Goal: Task Accomplishment & Management: Manage account settings

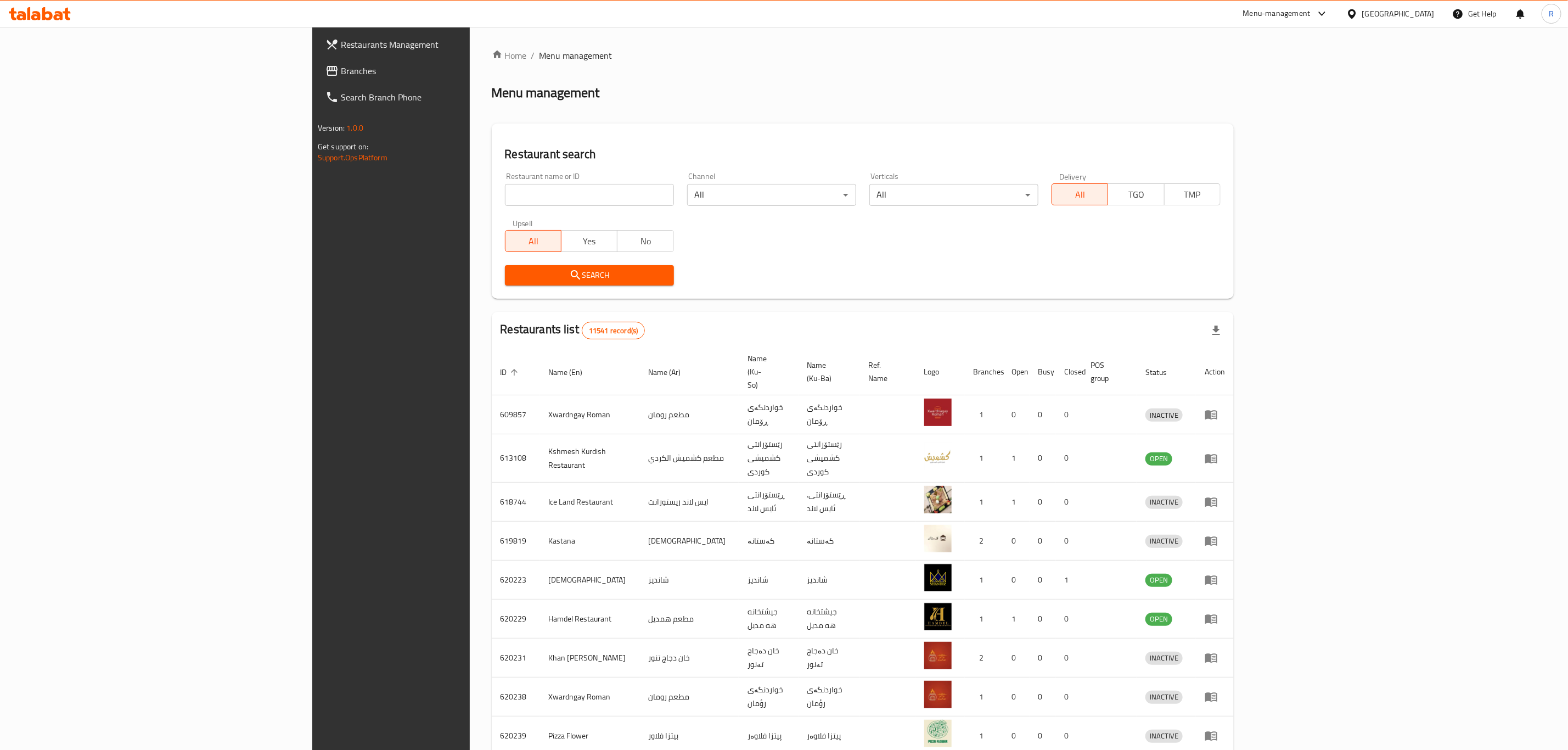
click at [505, 196] on input "search" at bounding box center [589, 194] width 169 height 22
paste input "668209"
type input "668209"
click at [513, 277] on span "Search" at bounding box center [589, 275] width 151 height 14
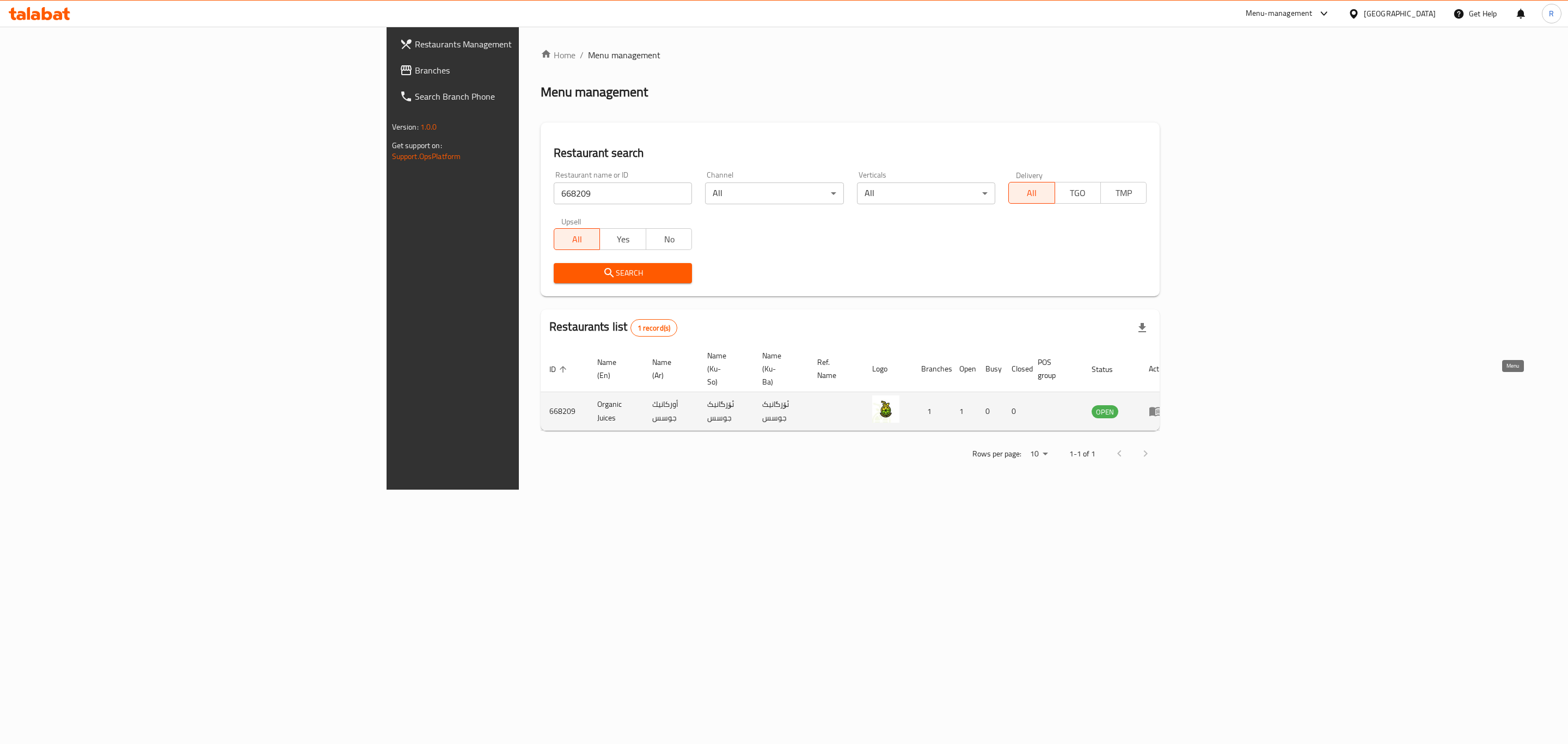
click at [1161, 408] on icon "enhanced table" at bounding box center [1155, 412] width 12 height 9
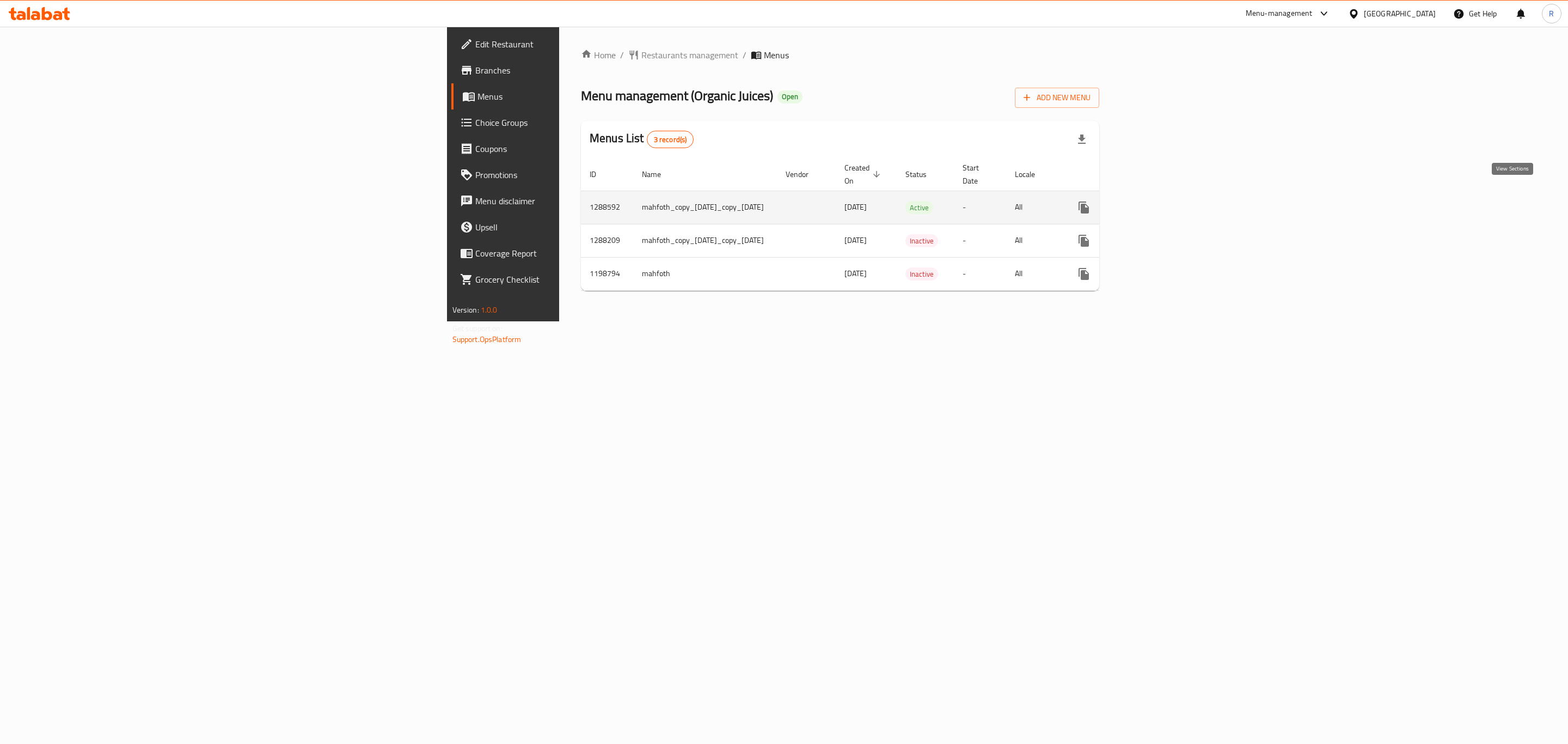
click at [1169, 201] on icon "enhanced table" at bounding box center [1162, 207] width 13 height 13
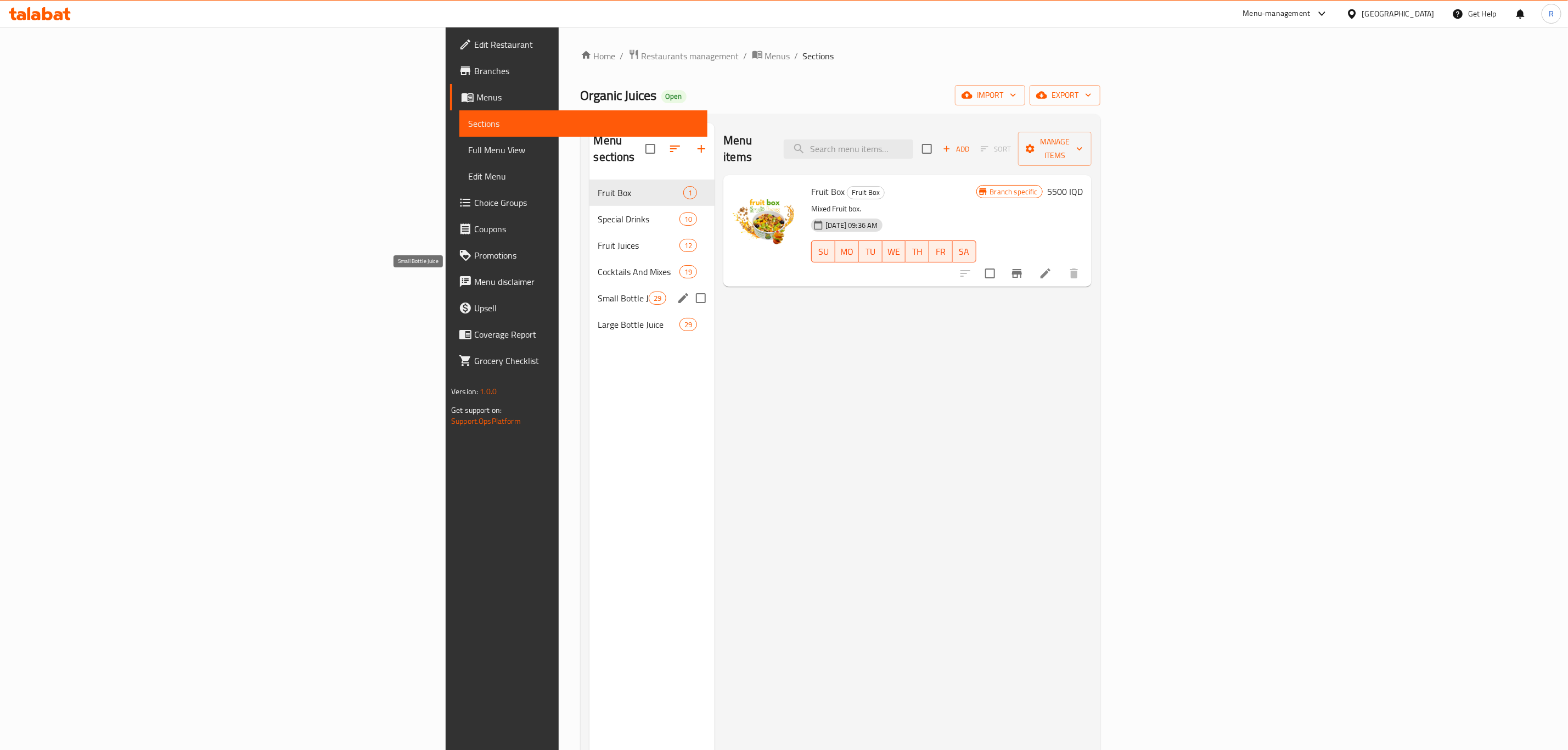
click at [598, 292] on span "Small Bottle Juice" at bounding box center [623, 298] width 51 height 13
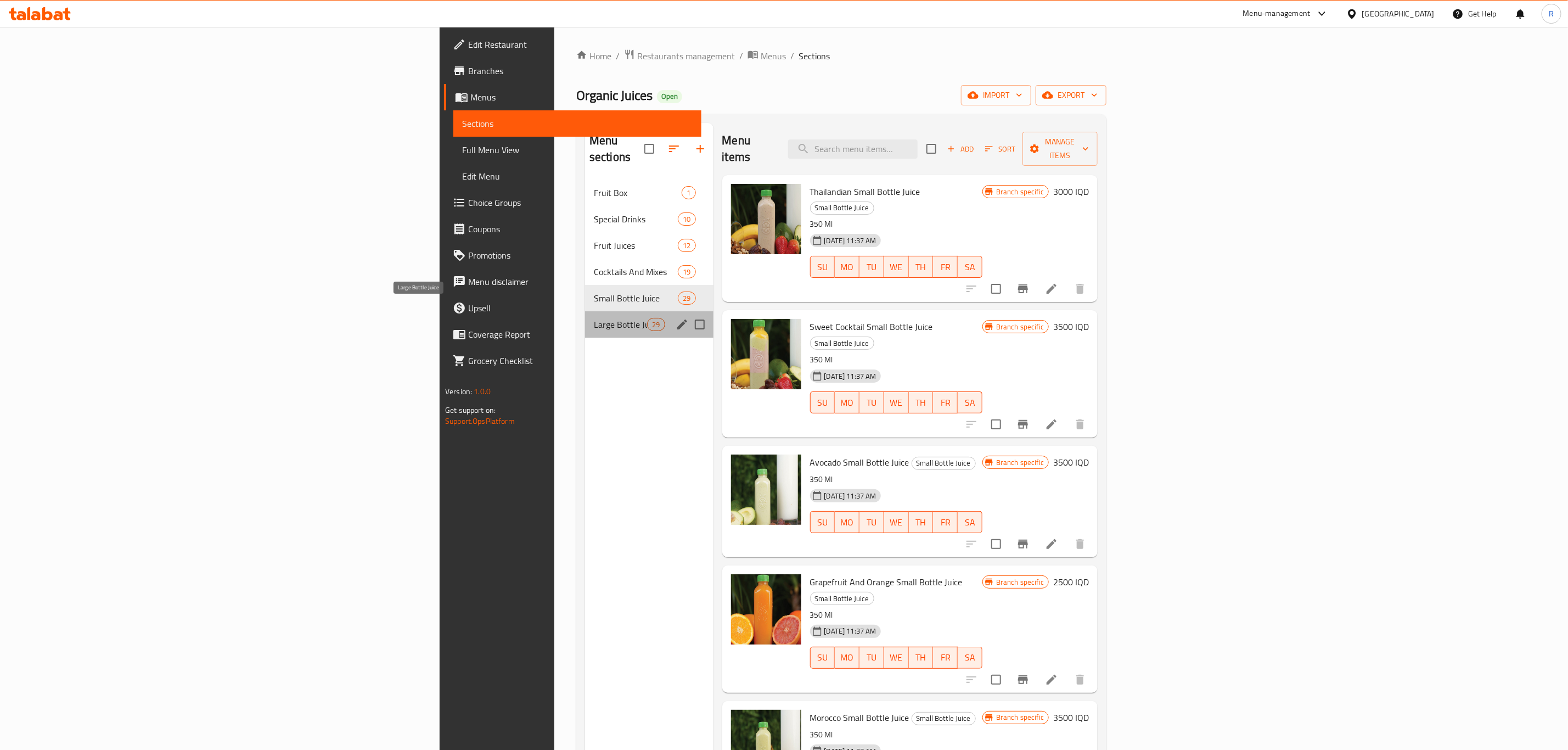
click at [594, 318] on span "Large Bottle Juice" at bounding box center [621, 324] width 53 height 13
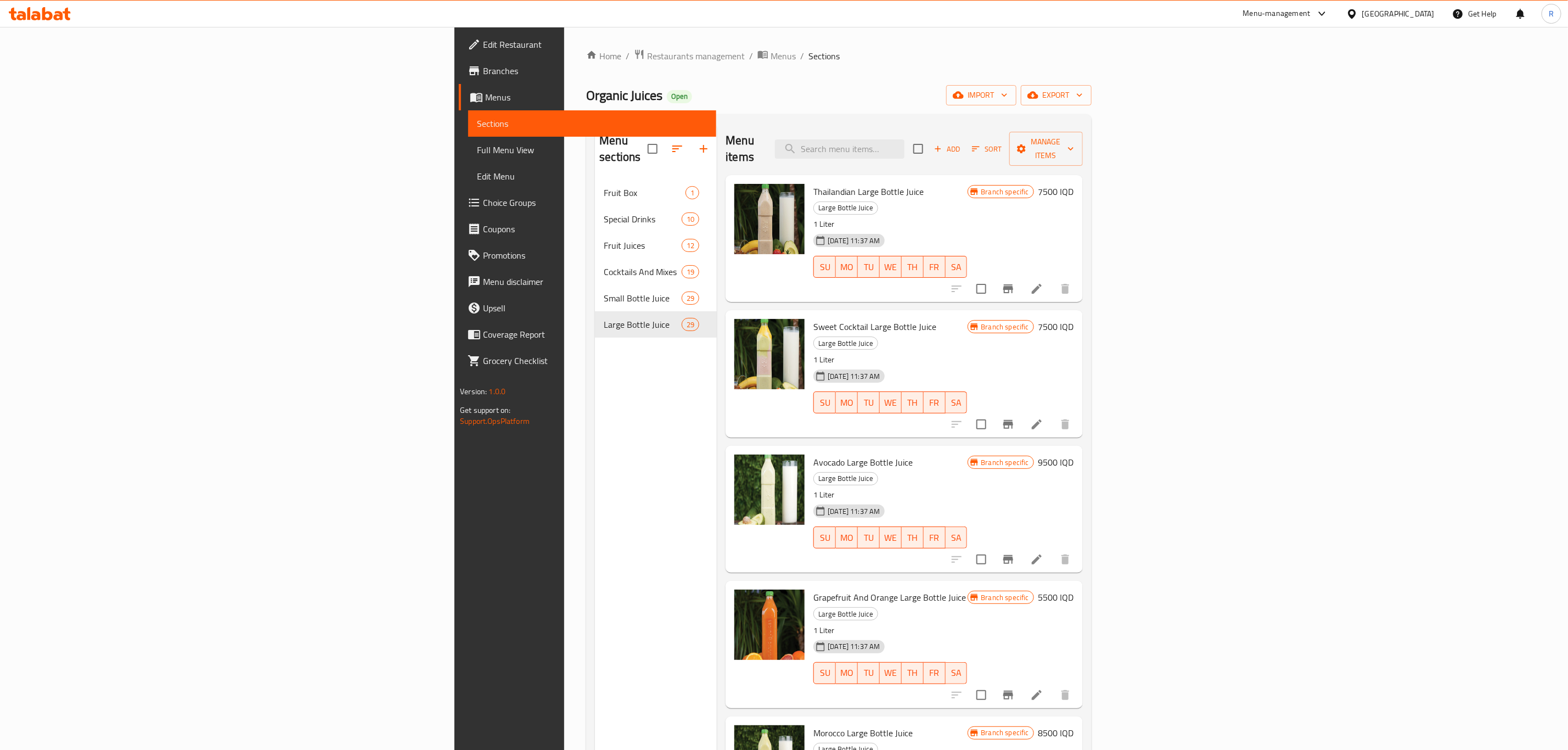
click at [595, 370] on div "Menu sections Fruit Box 1 Special Drinks 10 Fruit Juices 12 Cocktails And Mixes…" at bounding box center [655, 498] width 122 height 750
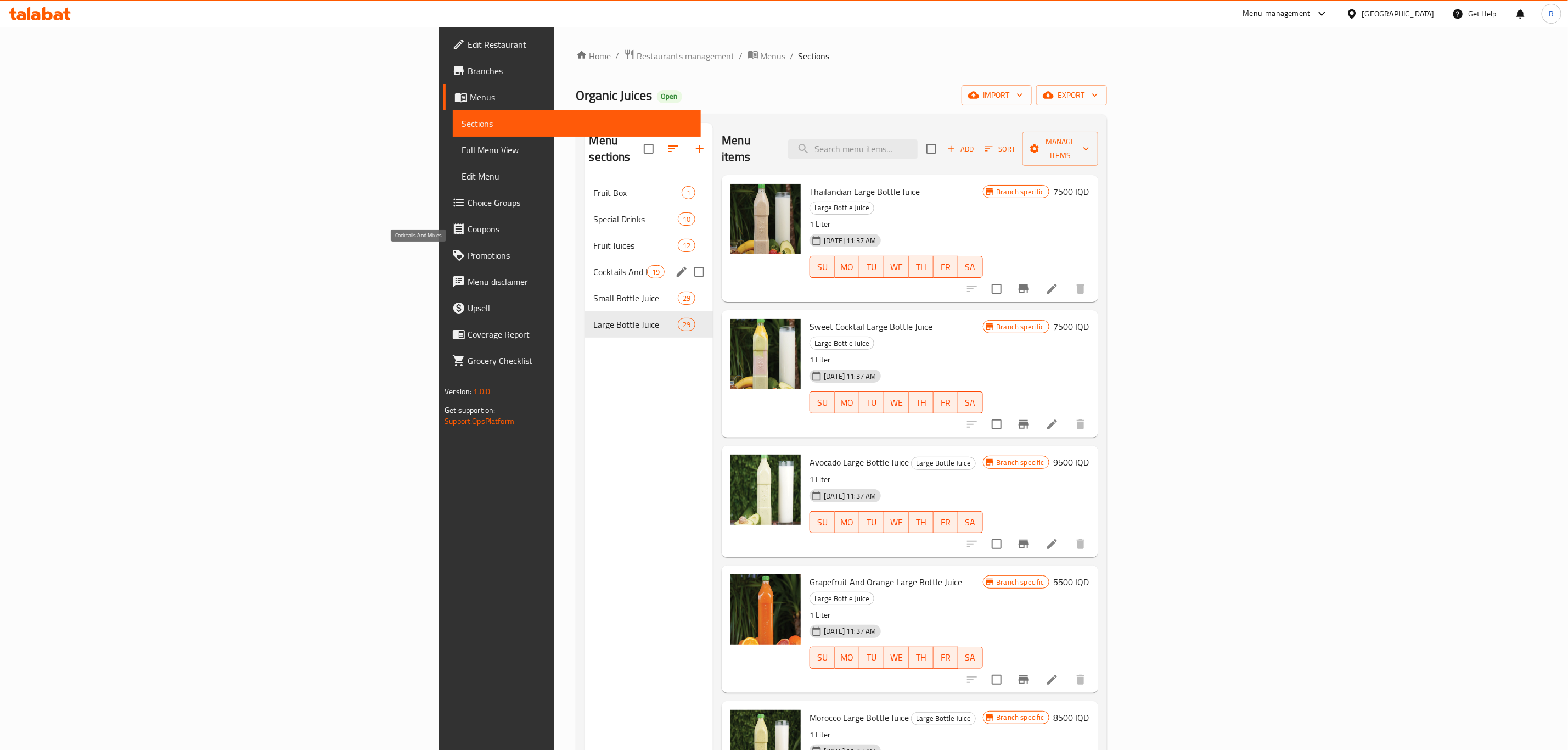
click at [594, 265] on span "Cocktails And Mixes" at bounding box center [621, 272] width 53 height 13
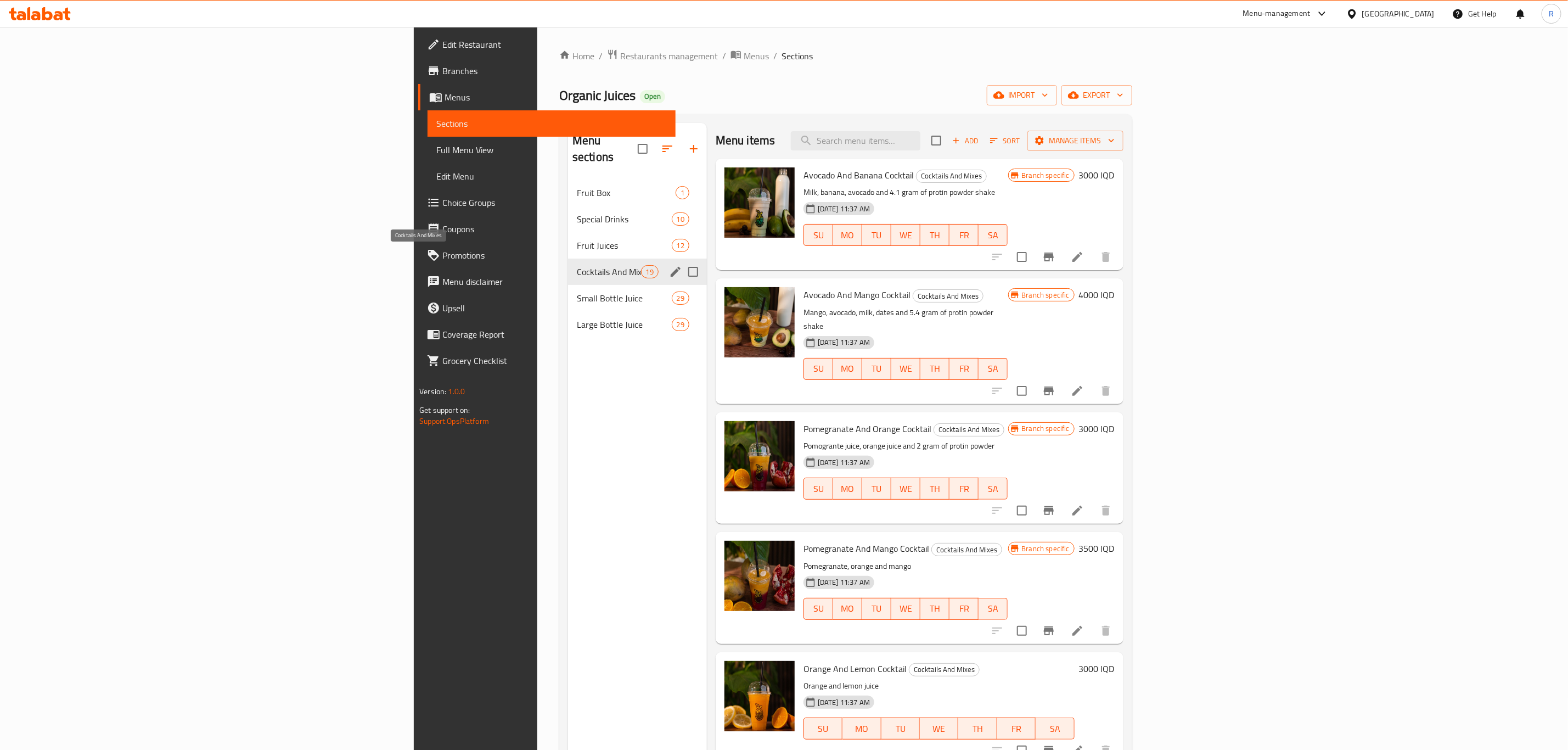
click at [577, 265] on span "Cocktails And Mixes" at bounding box center [609, 272] width 64 height 13
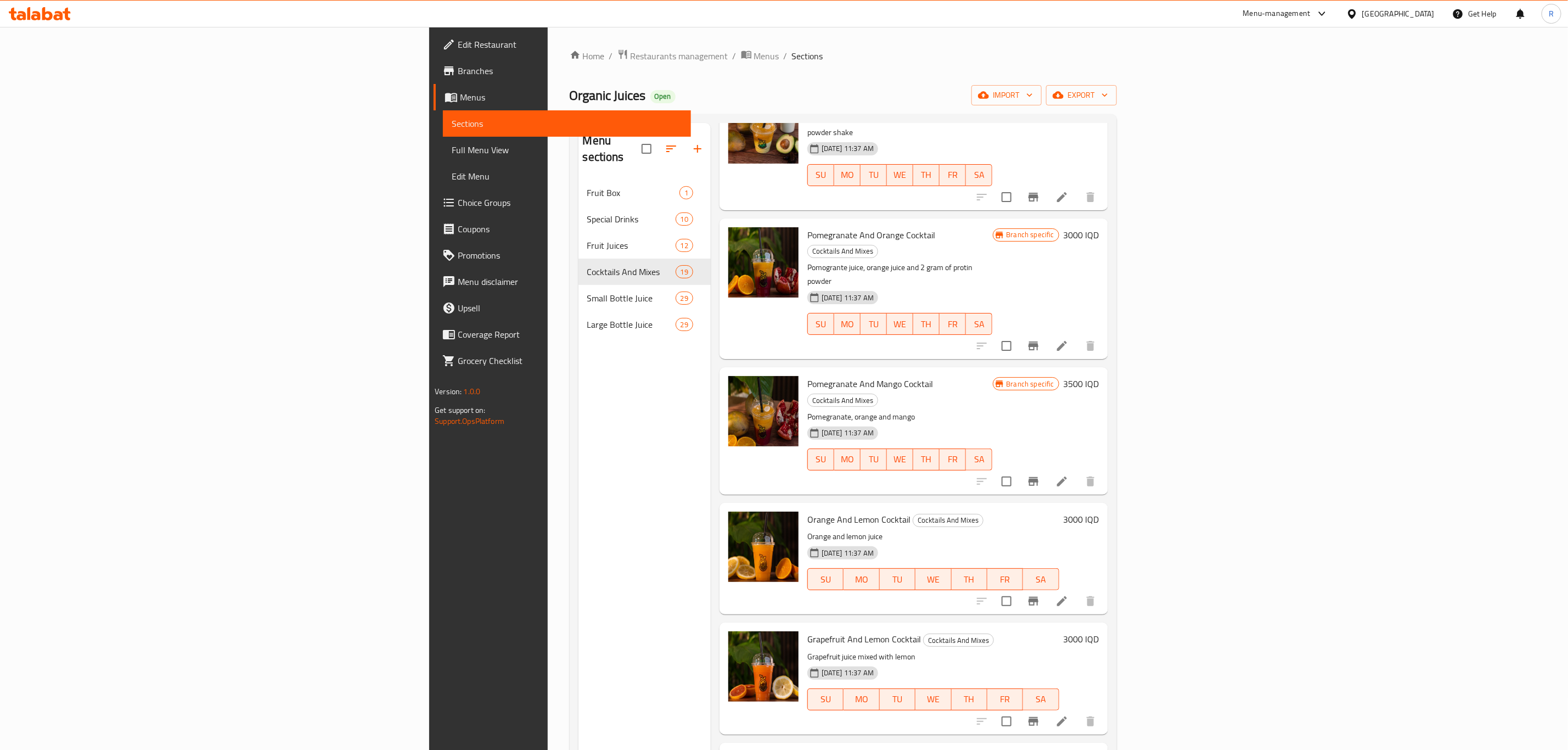
scroll to position [247, 0]
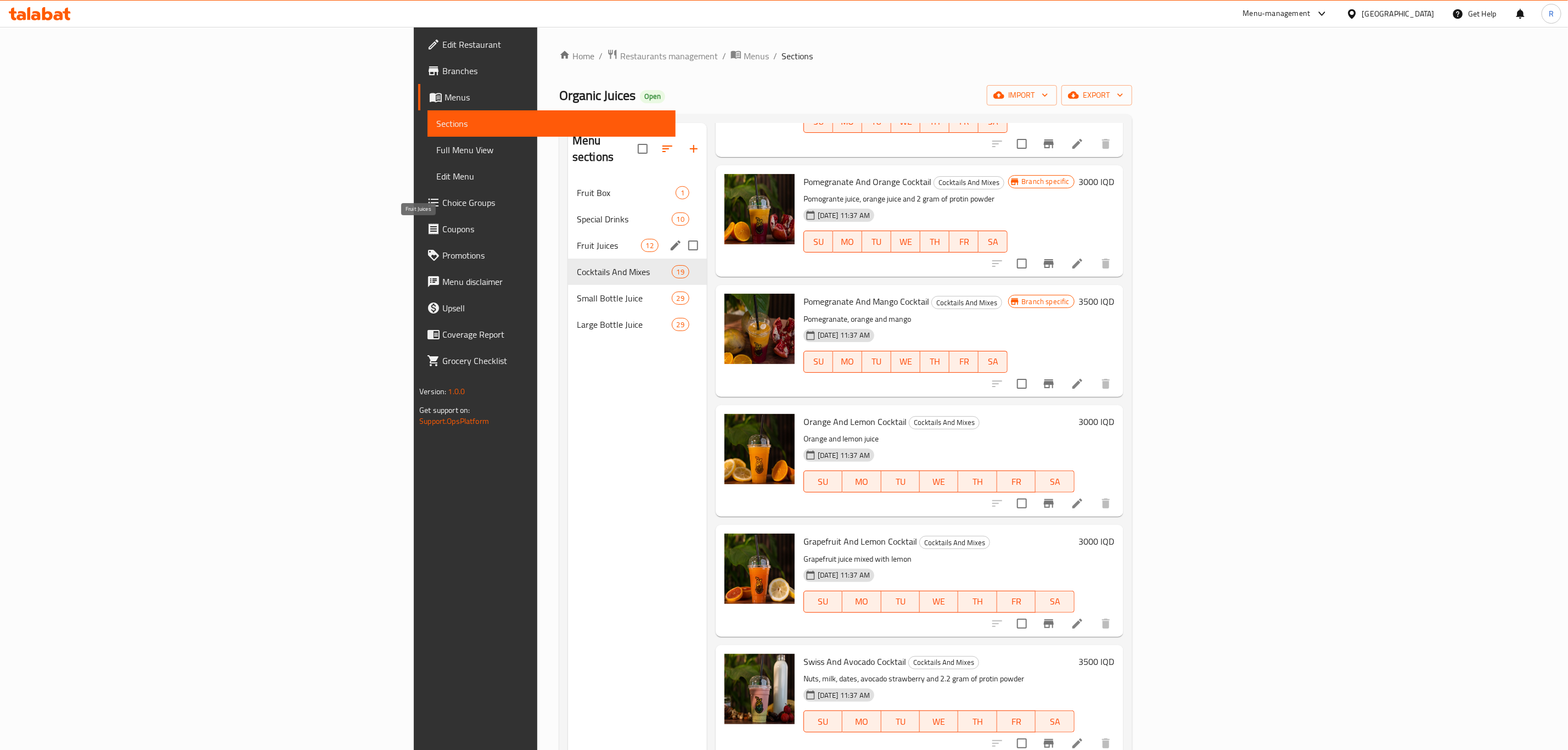
click at [577, 239] on span "Fruit Juices" at bounding box center [609, 246] width 64 height 13
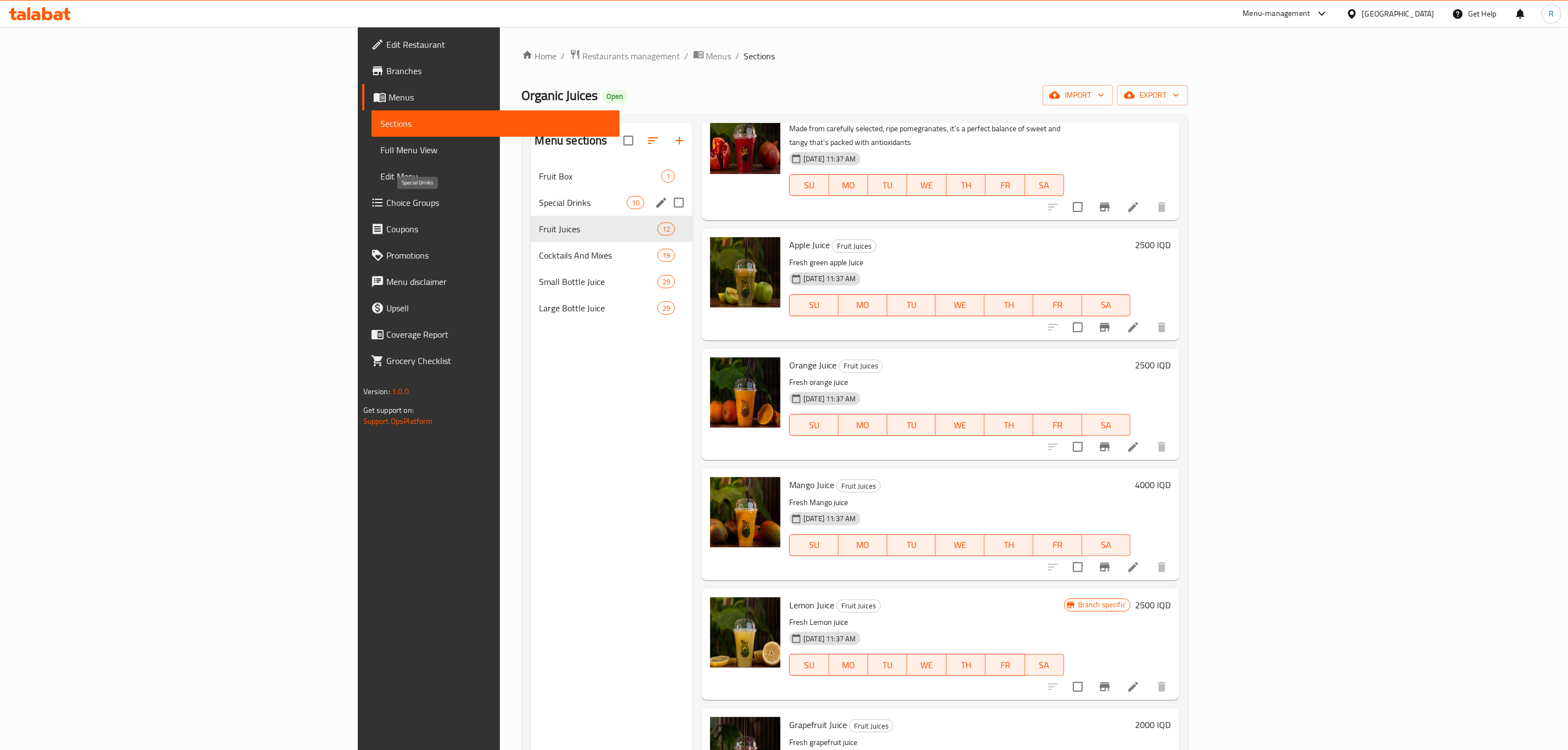
click at [539, 198] on span "Special Drinks" at bounding box center [583, 202] width 87 height 13
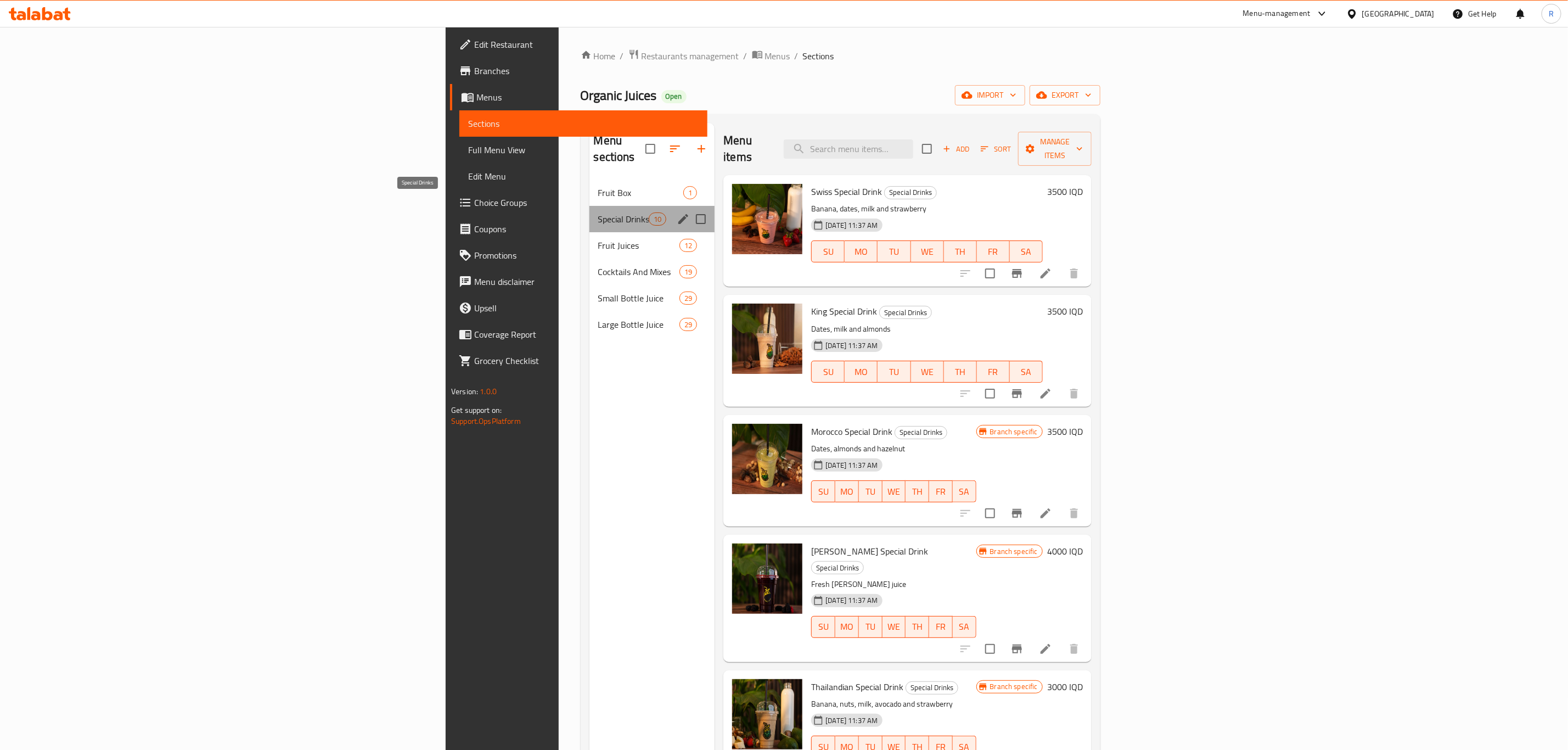
click at [598, 212] on span "Special Drinks" at bounding box center [623, 219] width 51 height 13
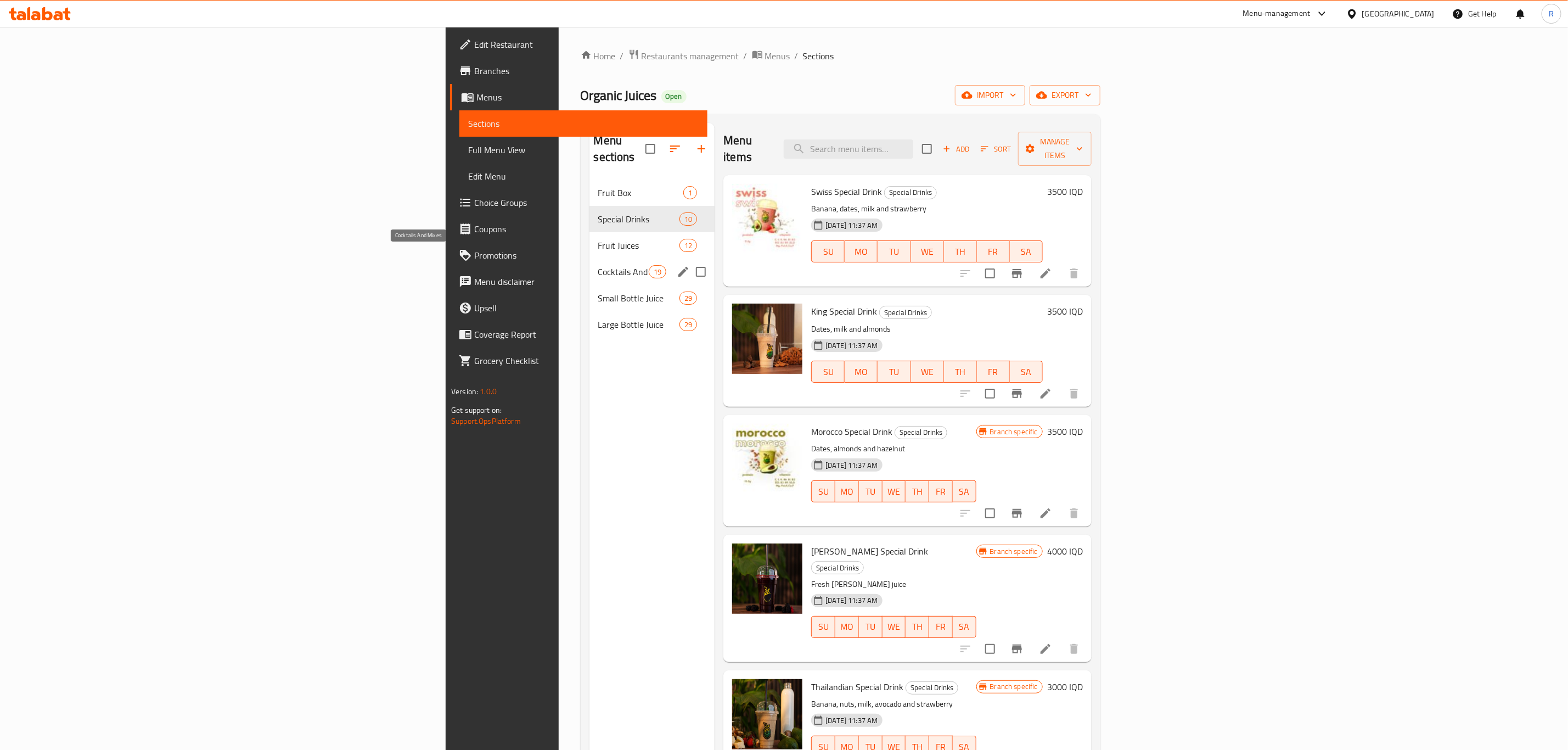
drag, startPoint x: 354, startPoint y: 254, endPoint x: 363, endPoint y: 257, distance: 9.5
click at [598, 265] on span "Cocktails And Mixes" at bounding box center [623, 272] width 51 height 13
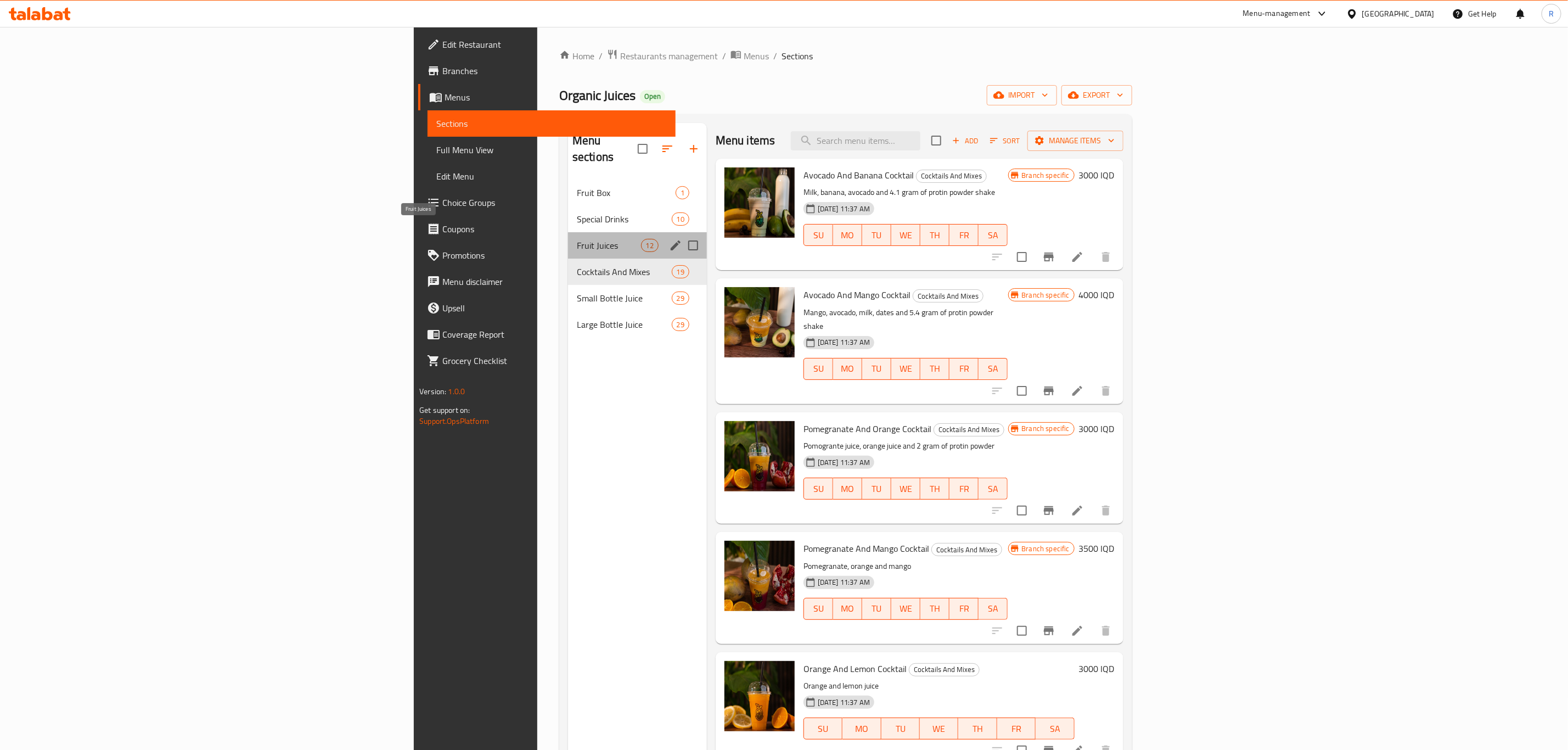
click at [577, 239] on span "Fruit Juices" at bounding box center [609, 246] width 64 height 13
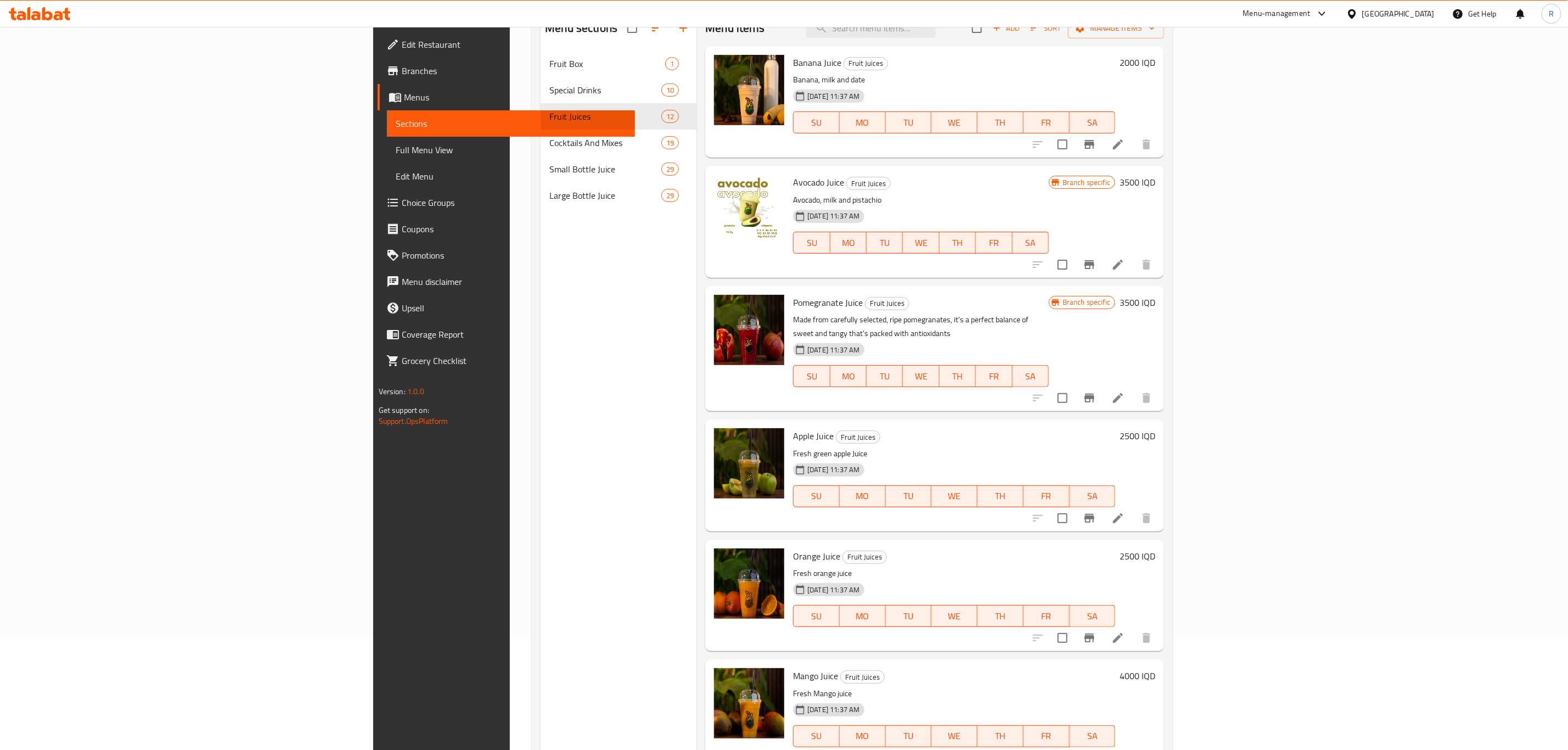
scroll to position [71, 0]
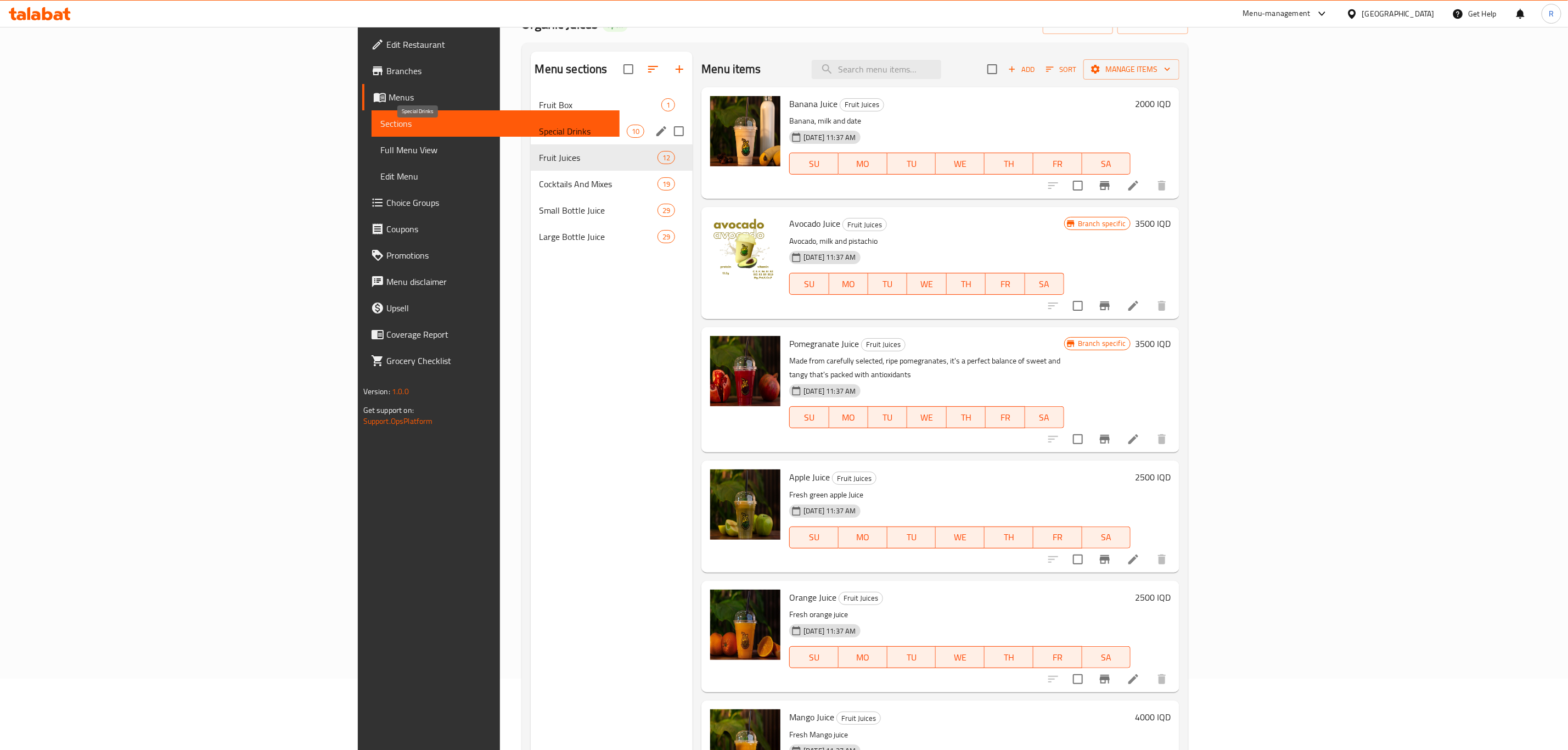
click at [539, 133] on span "Special Drinks" at bounding box center [583, 131] width 87 height 13
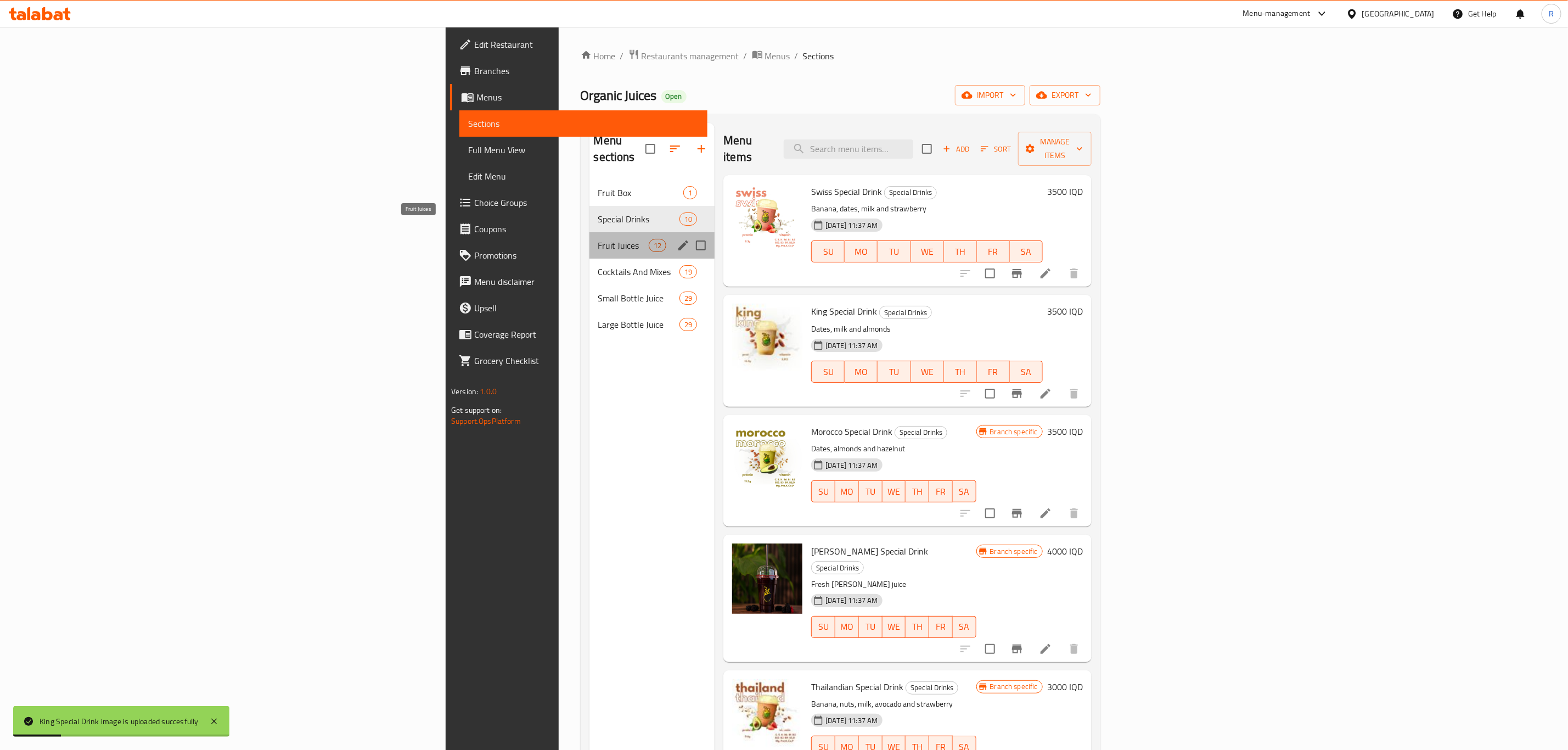
click at [598, 239] on span "Fruit Juices" at bounding box center [623, 246] width 51 height 13
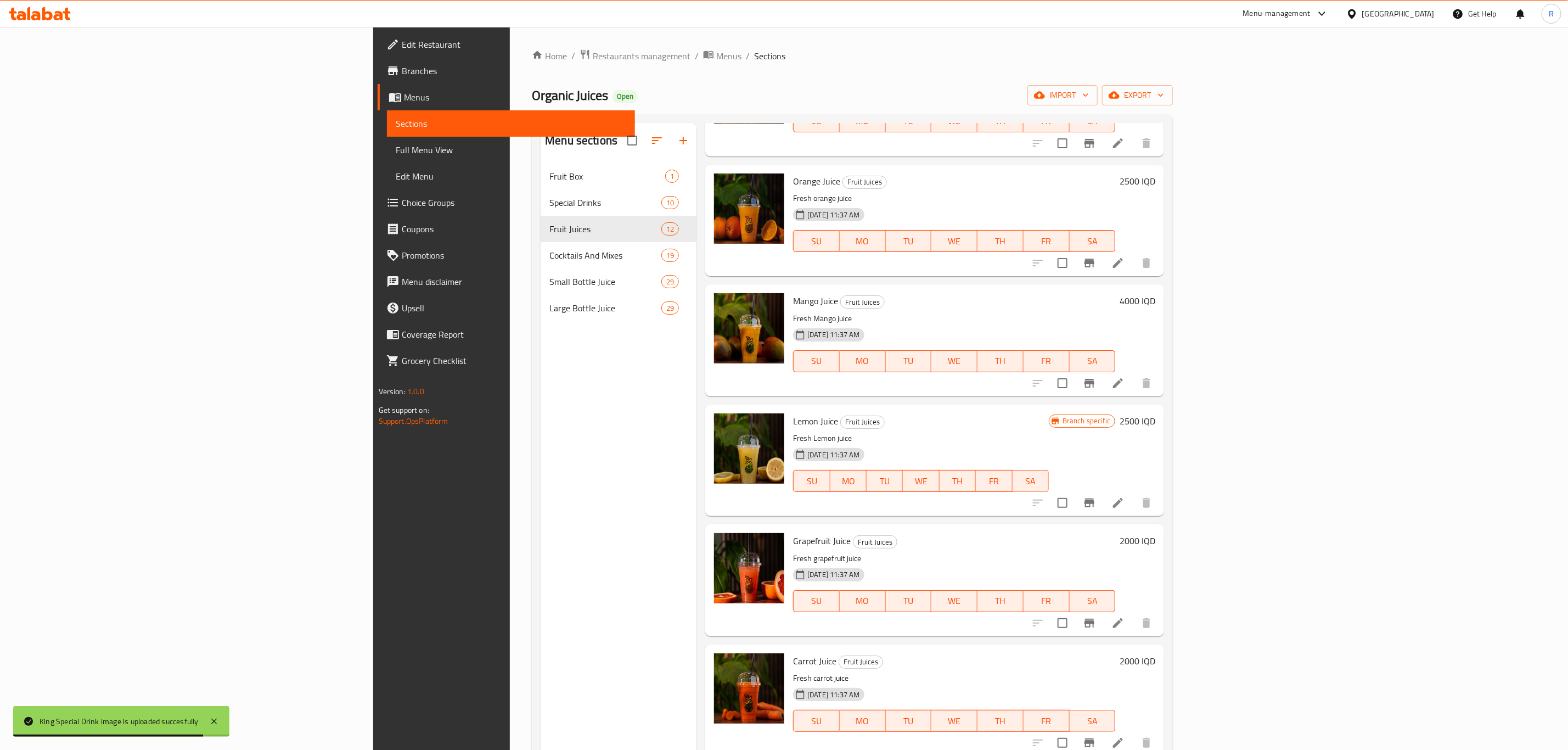
scroll to position [494, 0]
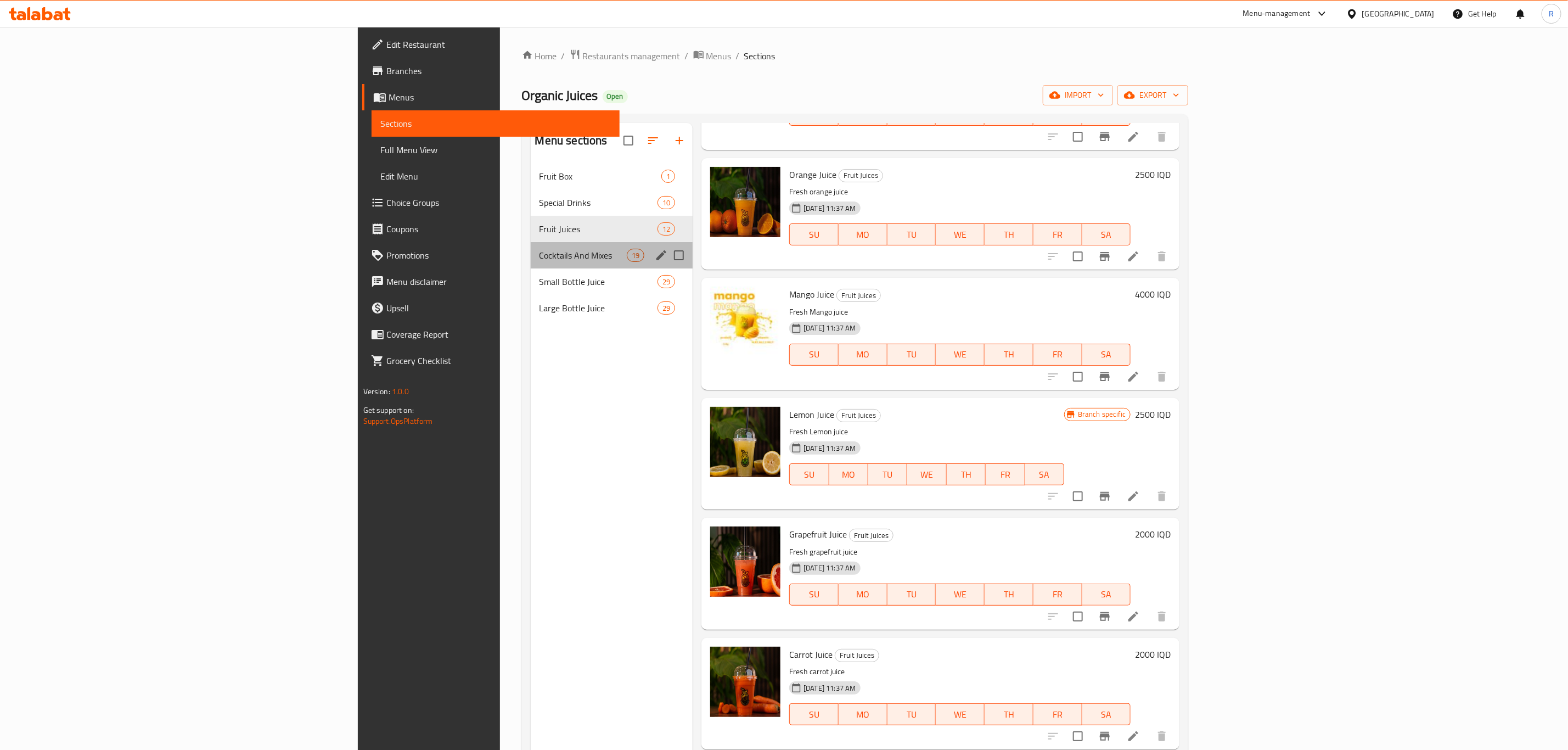
click at [531, 264] on div "Cocktails And Mixes 19" at bounding box center [612, 255] width 162 height 27
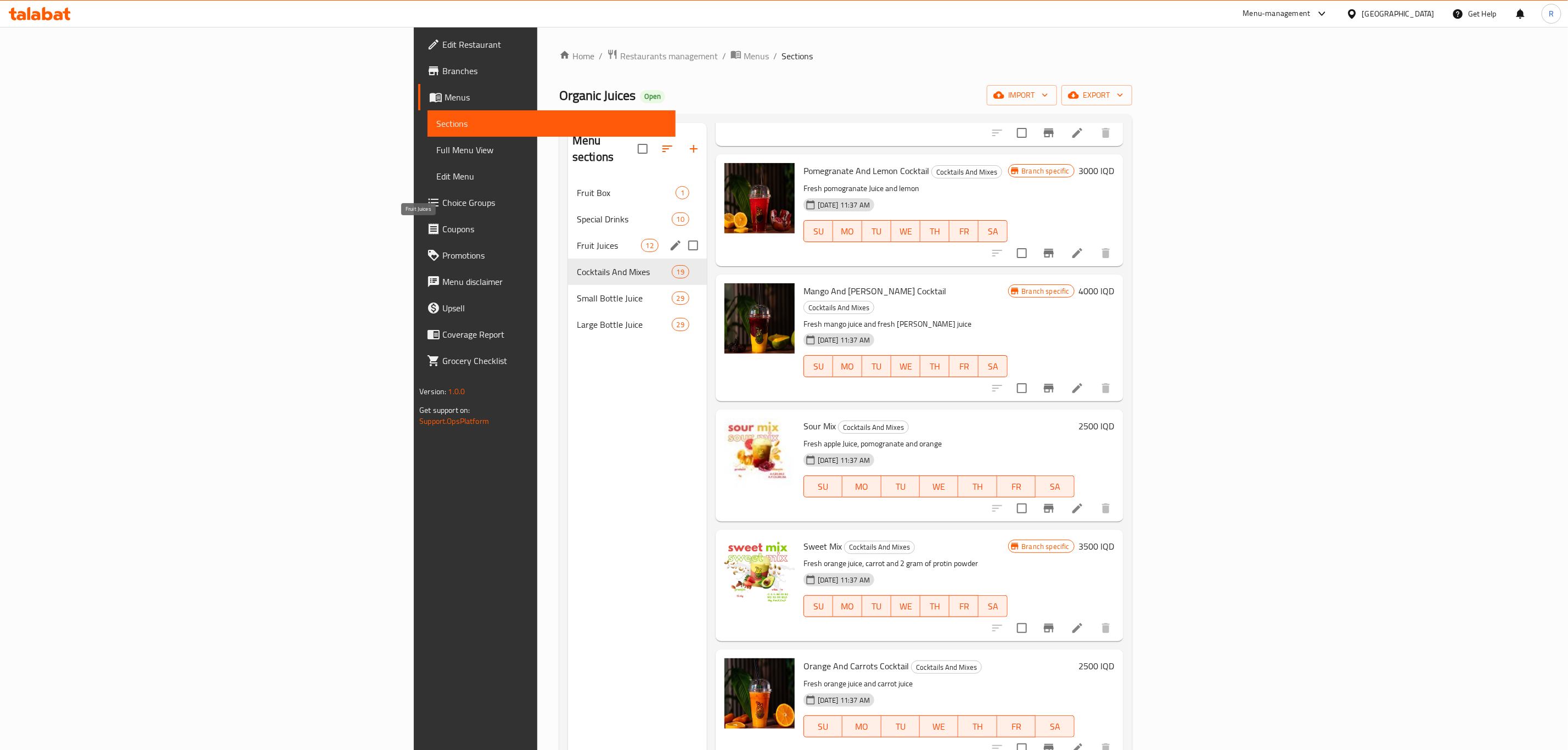
drag, startPoint x: 328, startPoint y: 224, endPoint x: 565, endPoint y: 289, distance: 245.8
click at [577, 239] on span "Fruit Juices" at bounding box center [609, 246] width 64 height 13
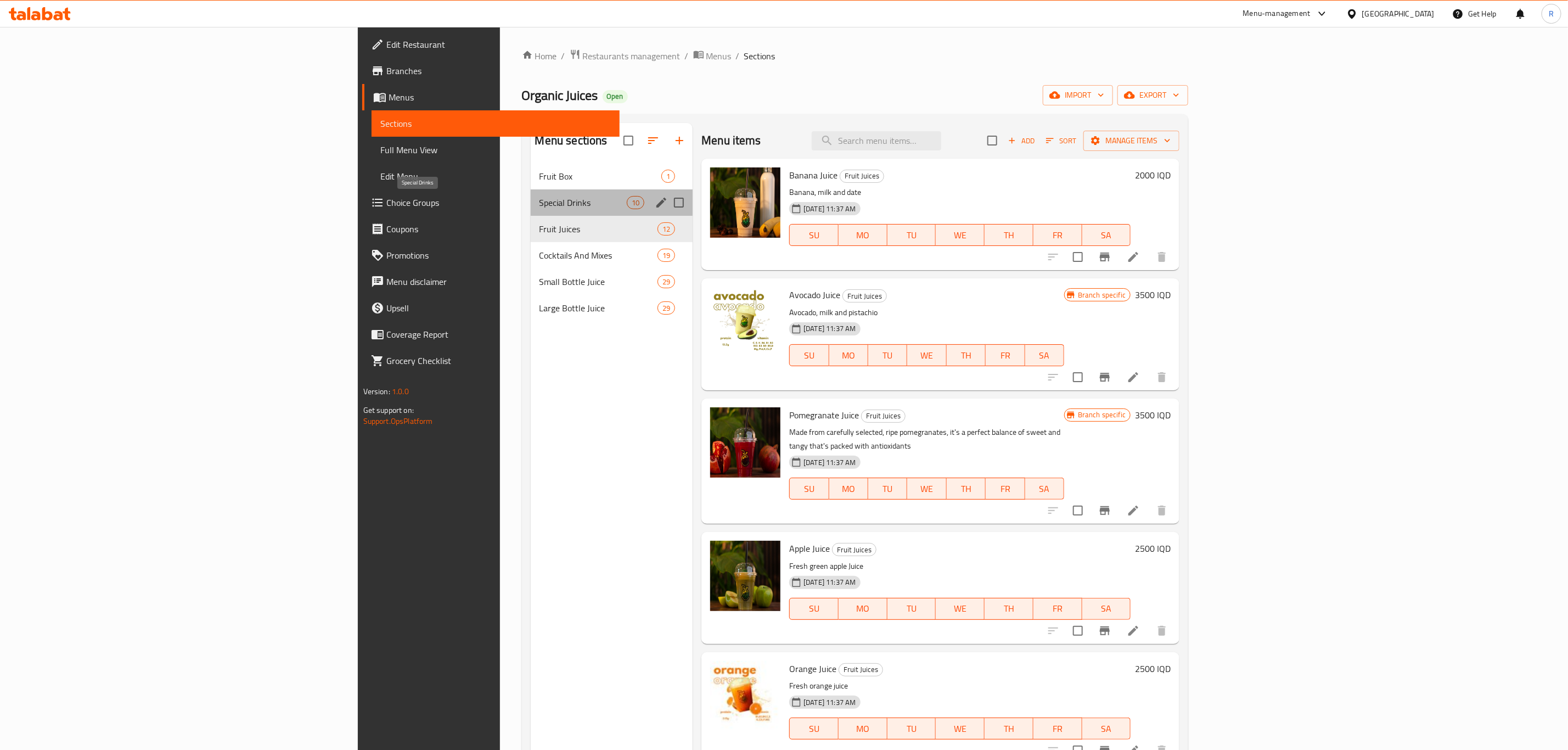
click at [539, 204] on span "Special Drinks" at bounding box center [583, 202] width 87 height 13
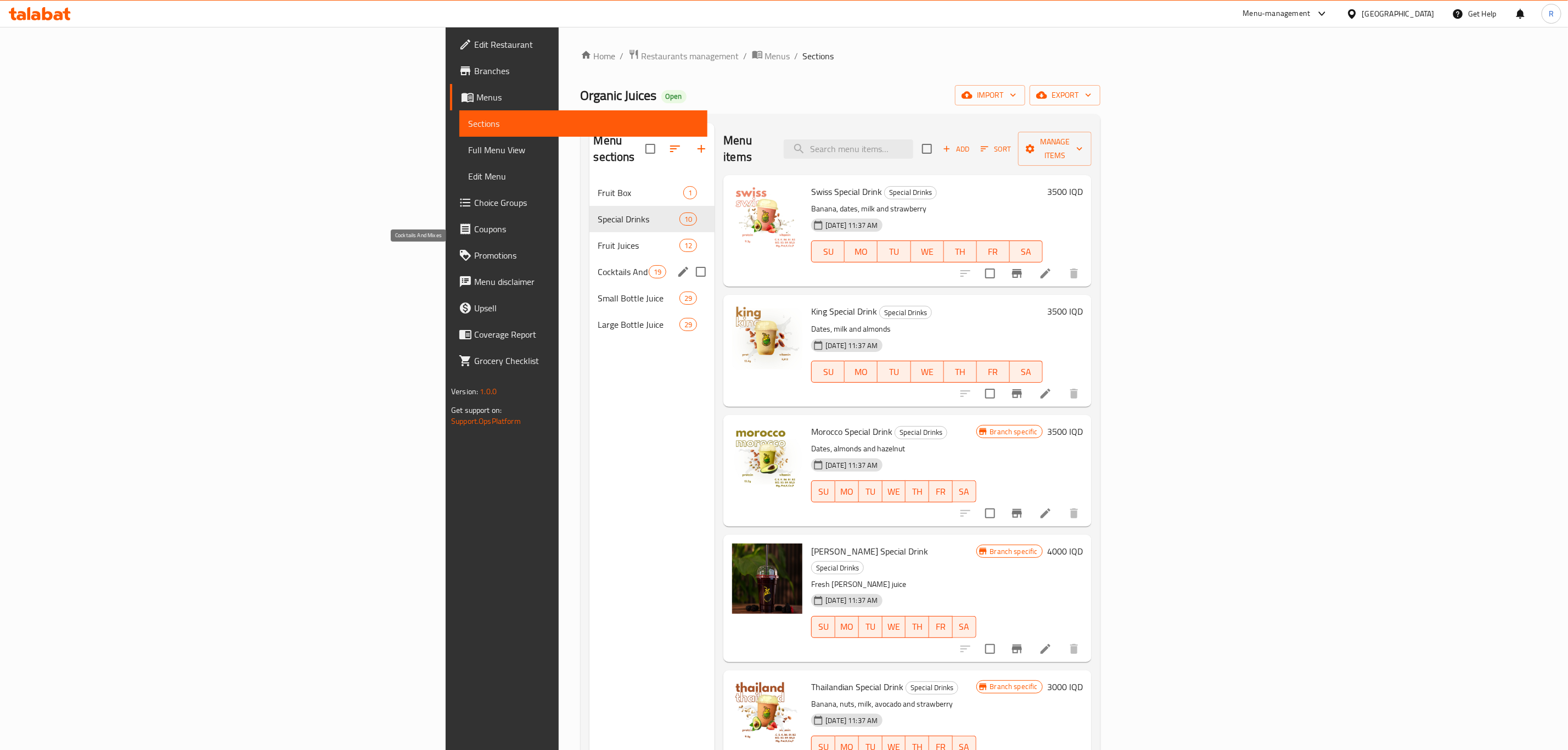
drag, startPoint x: 359, startPoint y: 250, endPoint x: 578, endPoint y: 289, distance: 222.4
click at [598, 265] on span "Cocktails And Mixes" at bounding box center [623, 272] width 51 height 13
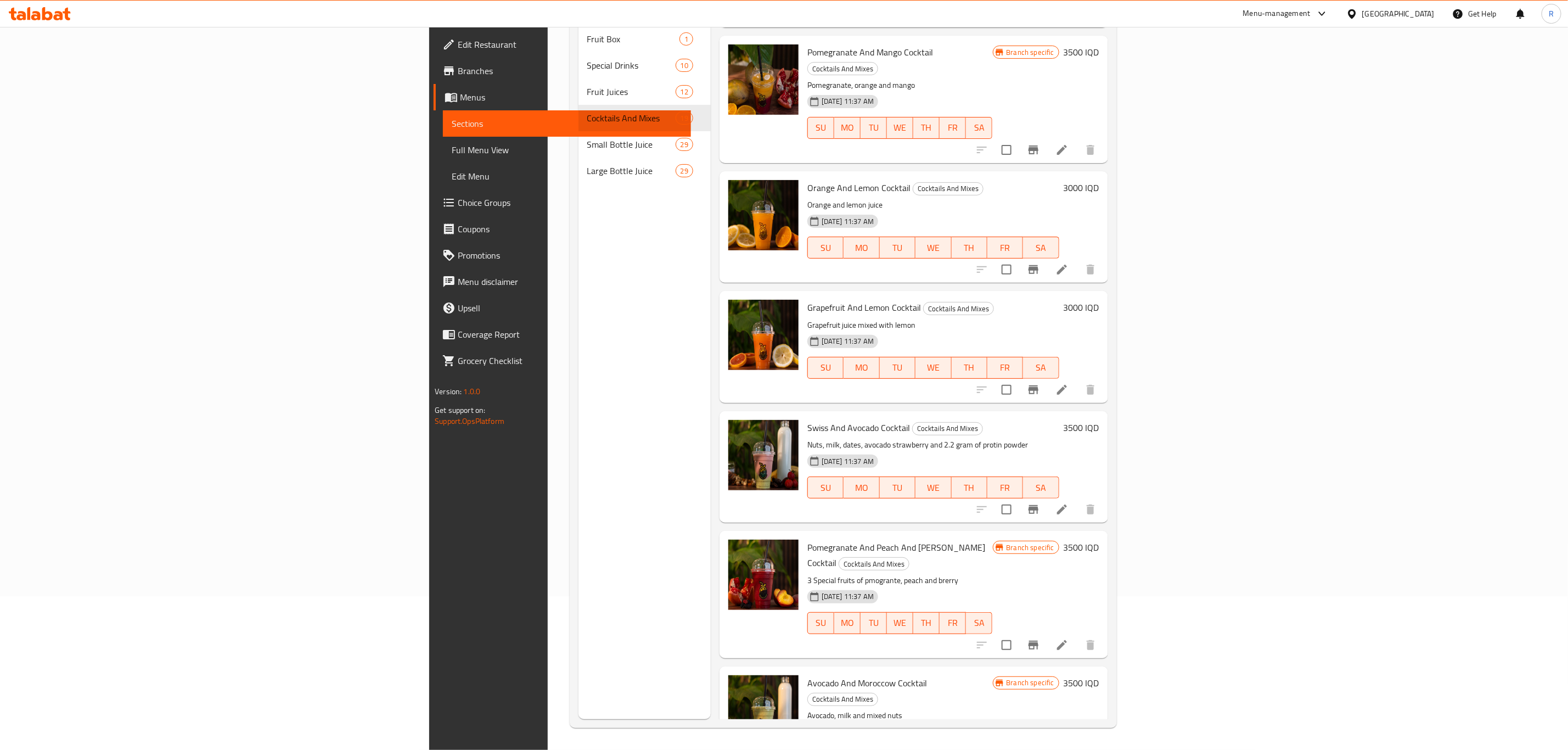
scroll to position [237, 0]
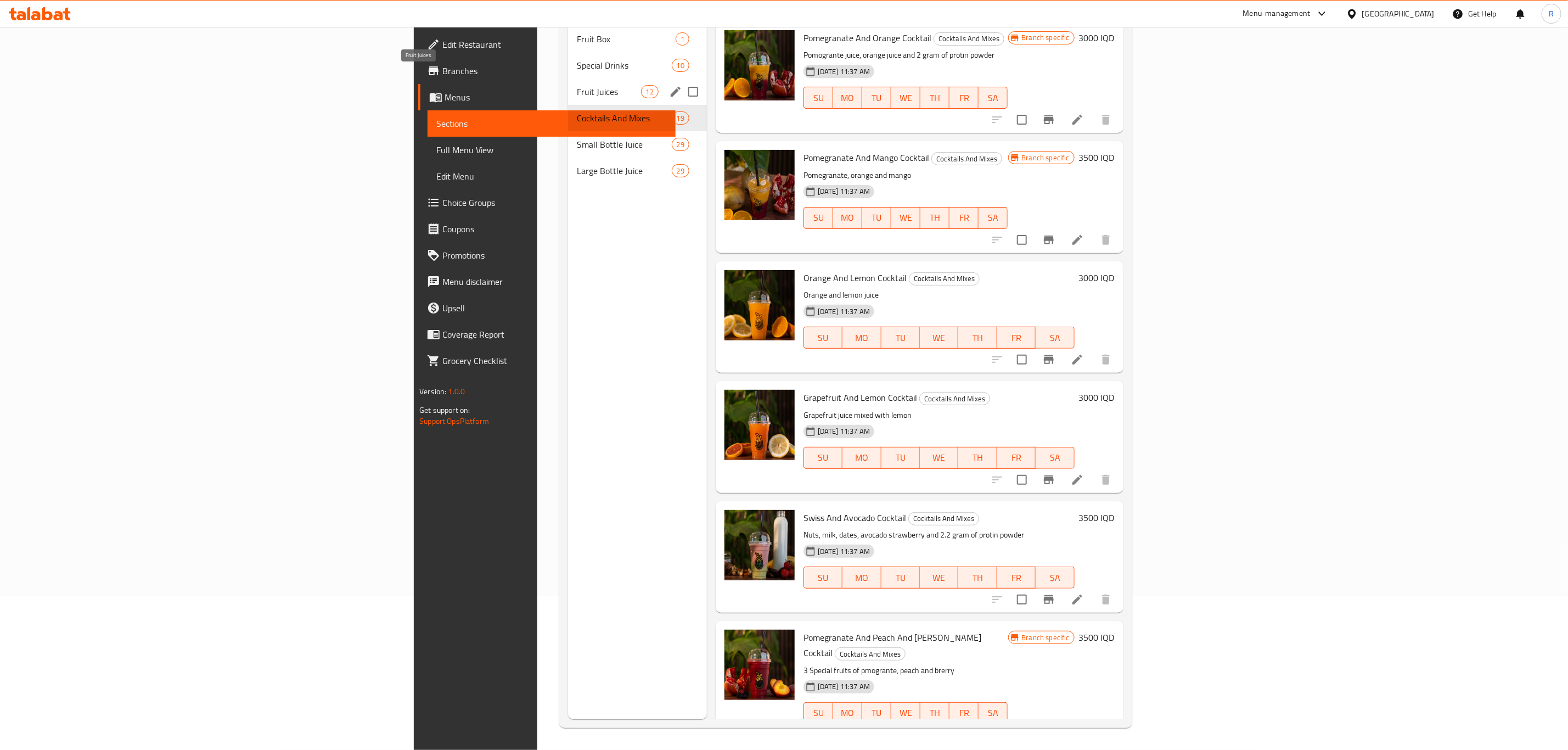
drag, startPoint x: 377, startPoint y: 77, endPoint x: 389, endPoint y: 86, distance: 15.0
click at [577, 85] on span "Fruit Juices" at bounding box center [609, 92] width 64 height 13
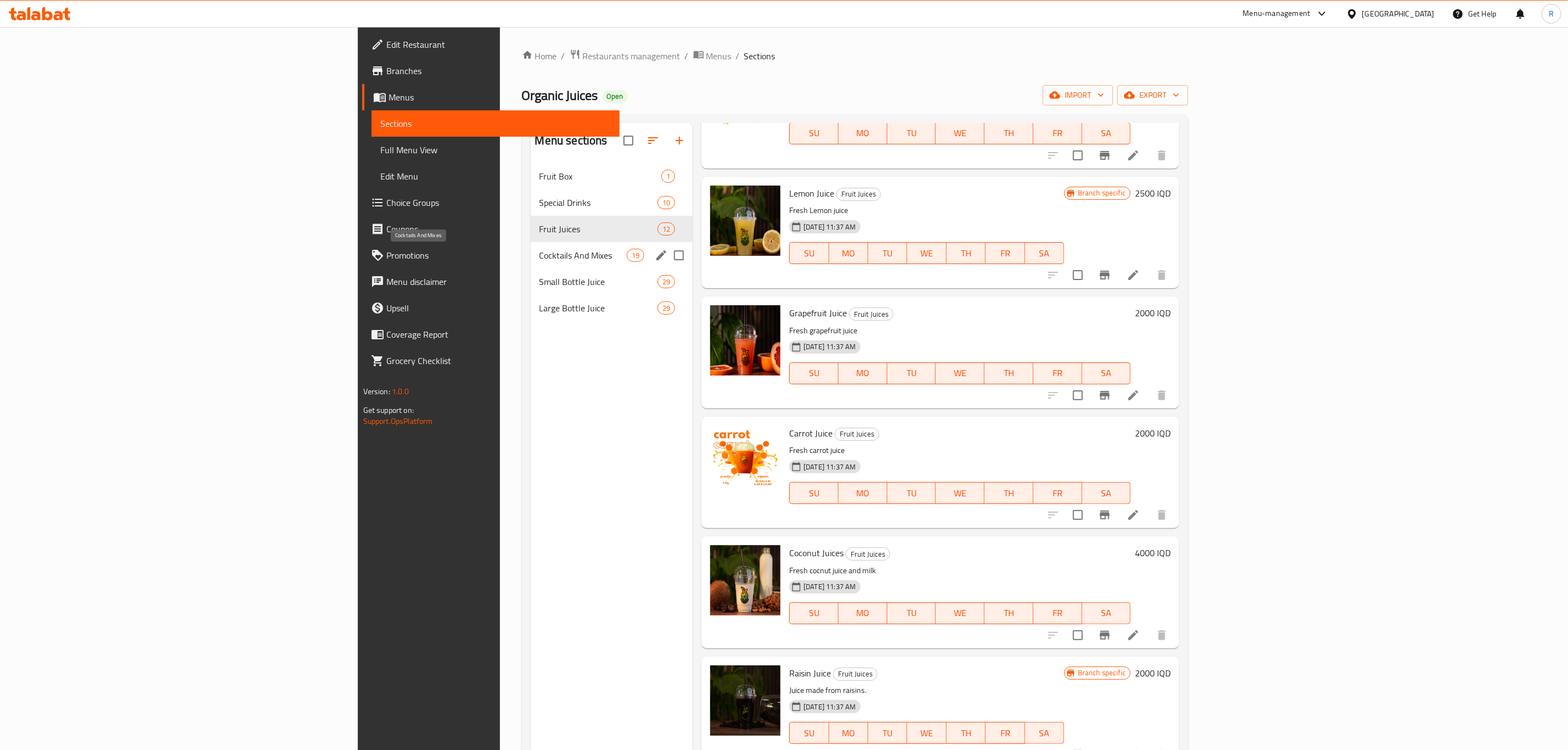
click at [539, 252] on span "Cocktails And Mixes" at bounding box center [583, 255] width 87 height 13
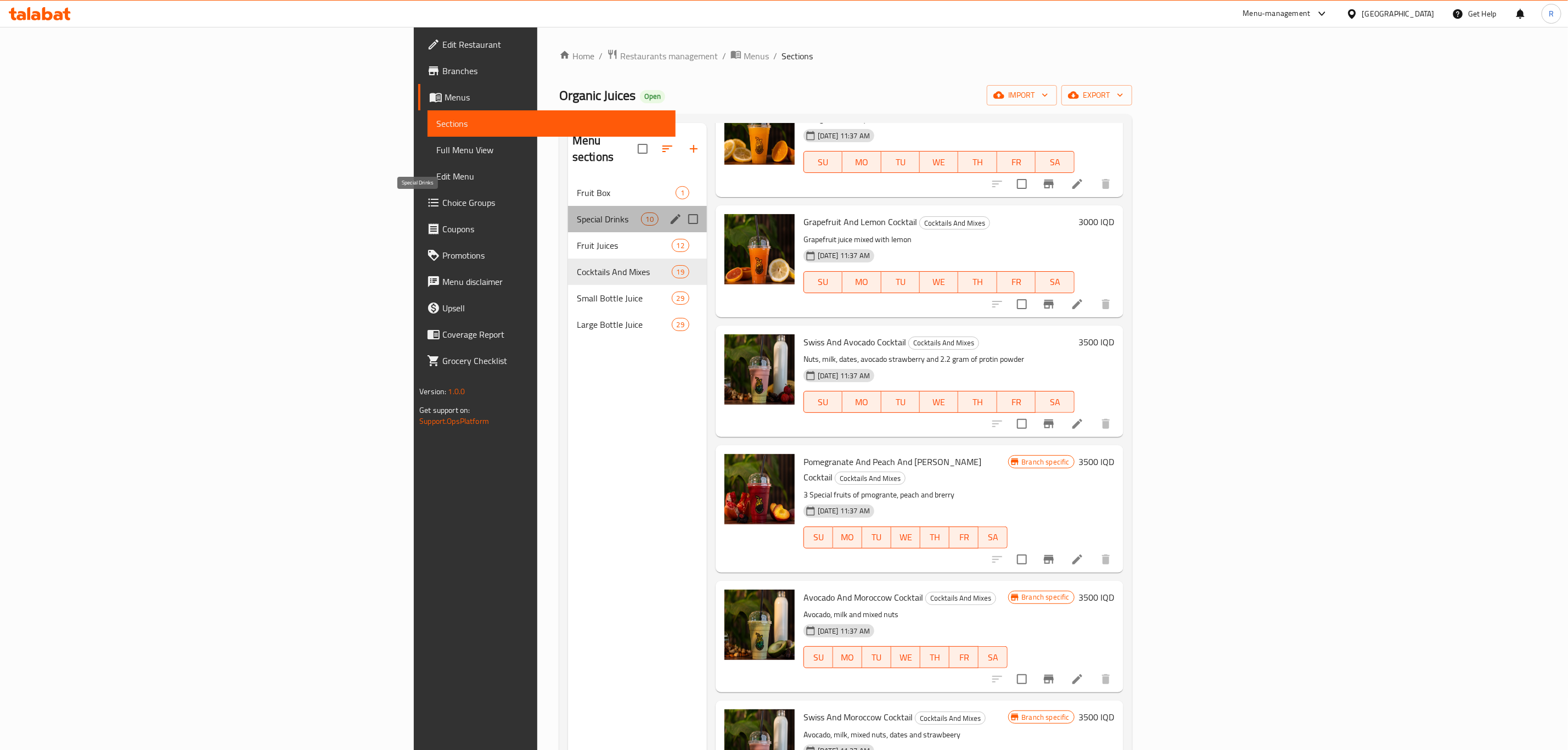
click at [577, 212] on span "Special Drinks" at bounding box center [609, 219] width 64 height 13
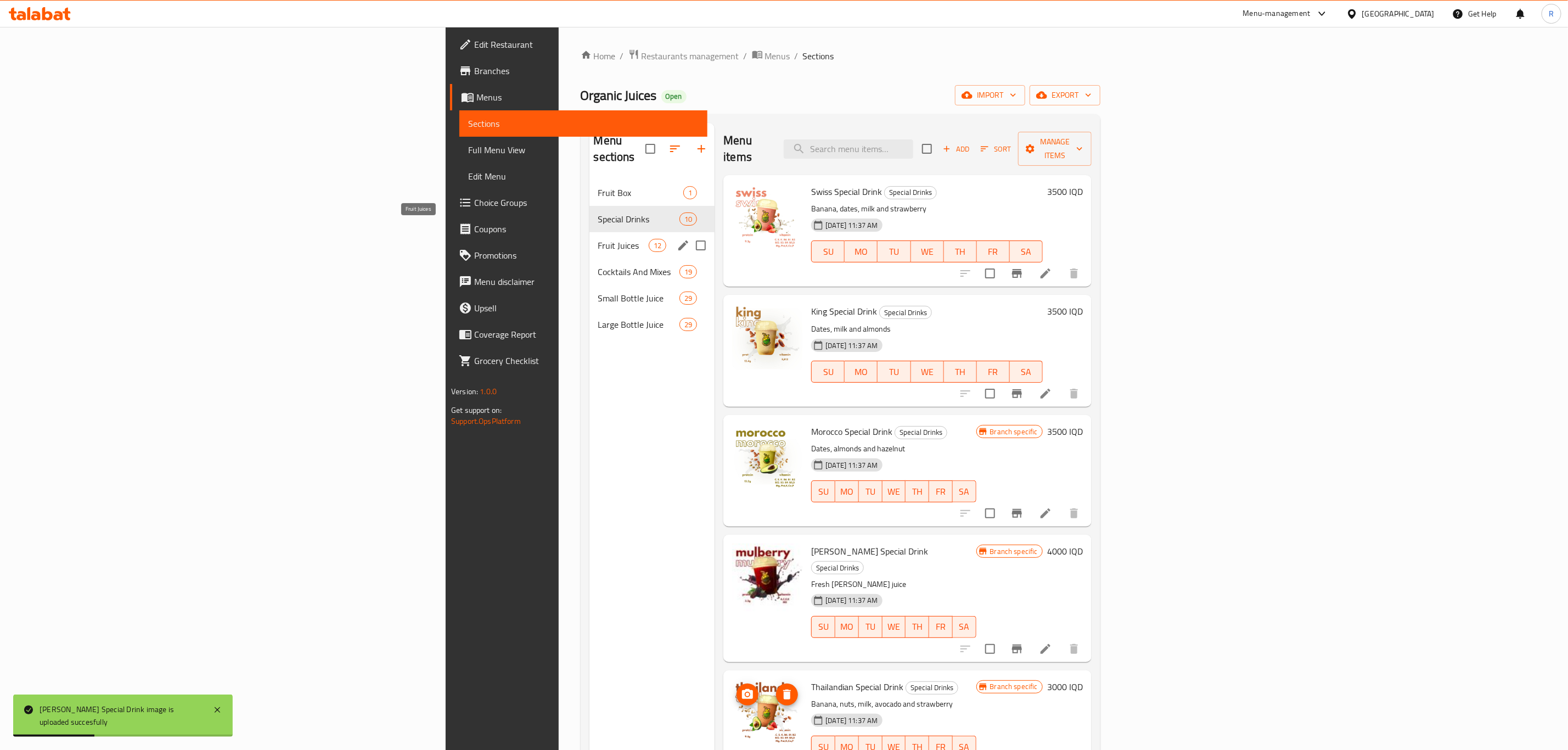
drag, startPoint x: 338, startPoint y: 228, endPoint x: 530, endPoint y: 252, distance: 193.5
click at [598, 239] on span "Fruit Juices" at bounding box center [623, 246] width 51 height 13
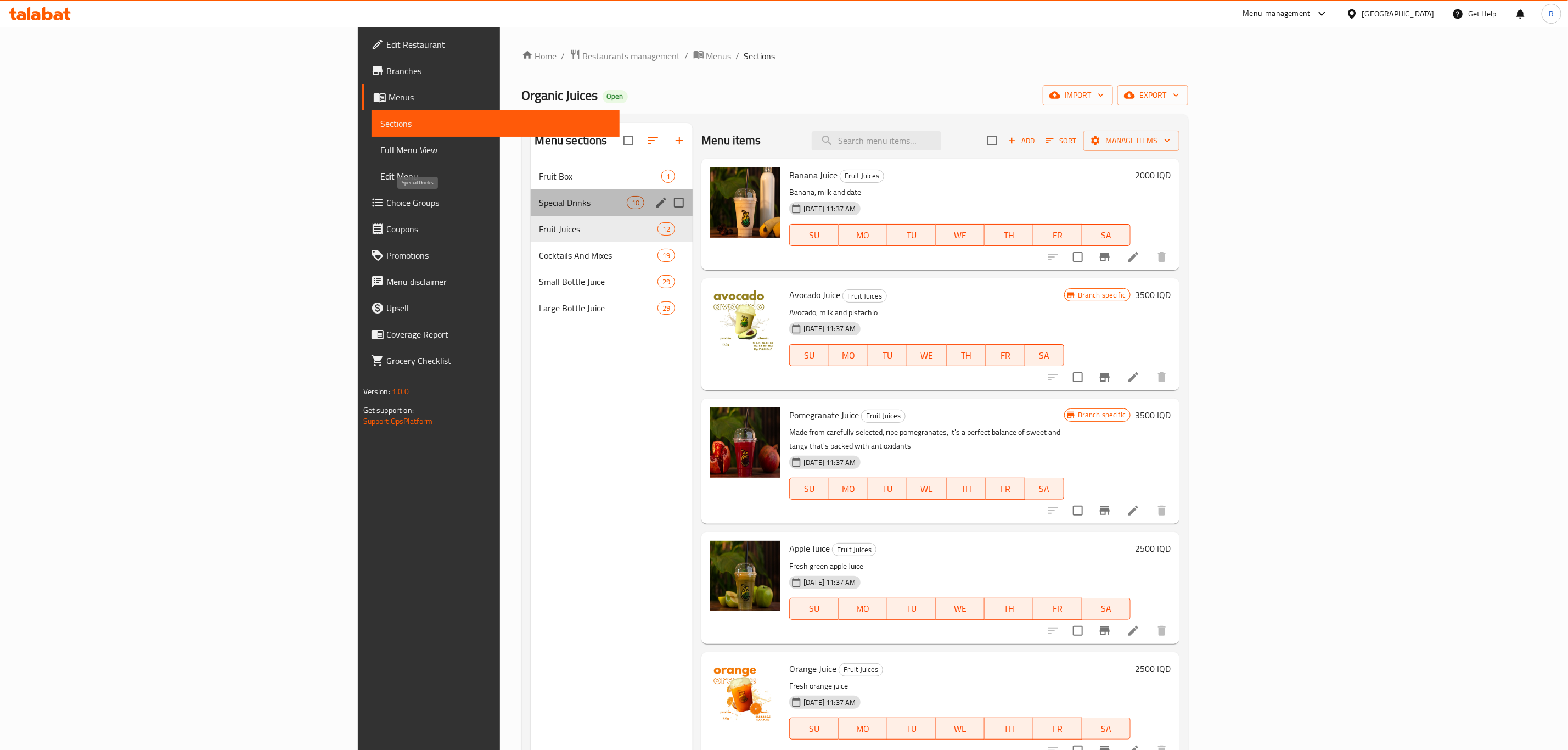
click at [539, 198] on span "Special Drinks" at bounding box center [583, 202] width 87 height 13
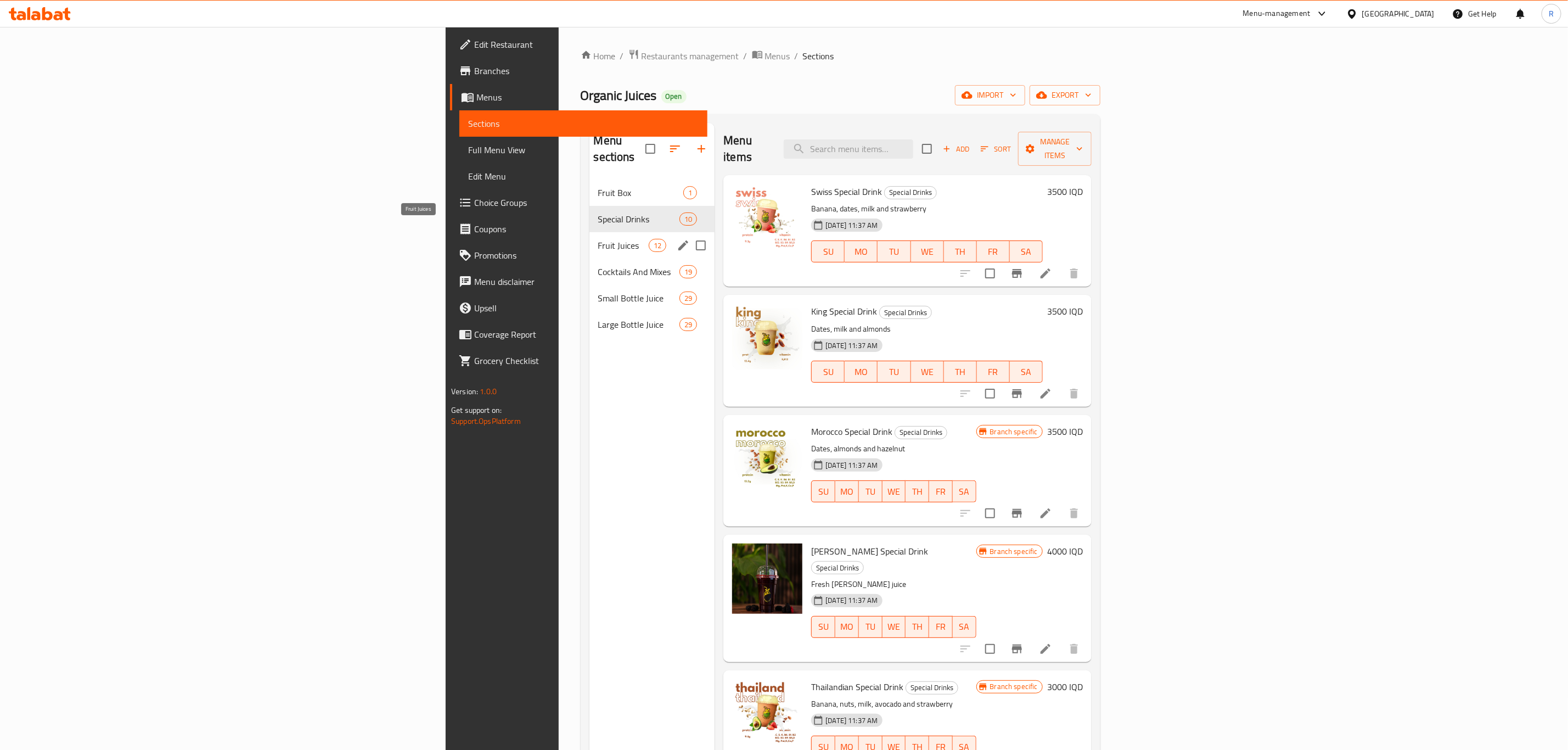
click at [598, 239] on span "Fruit Juices" at bounding box center [623, 246] width 51 height 13
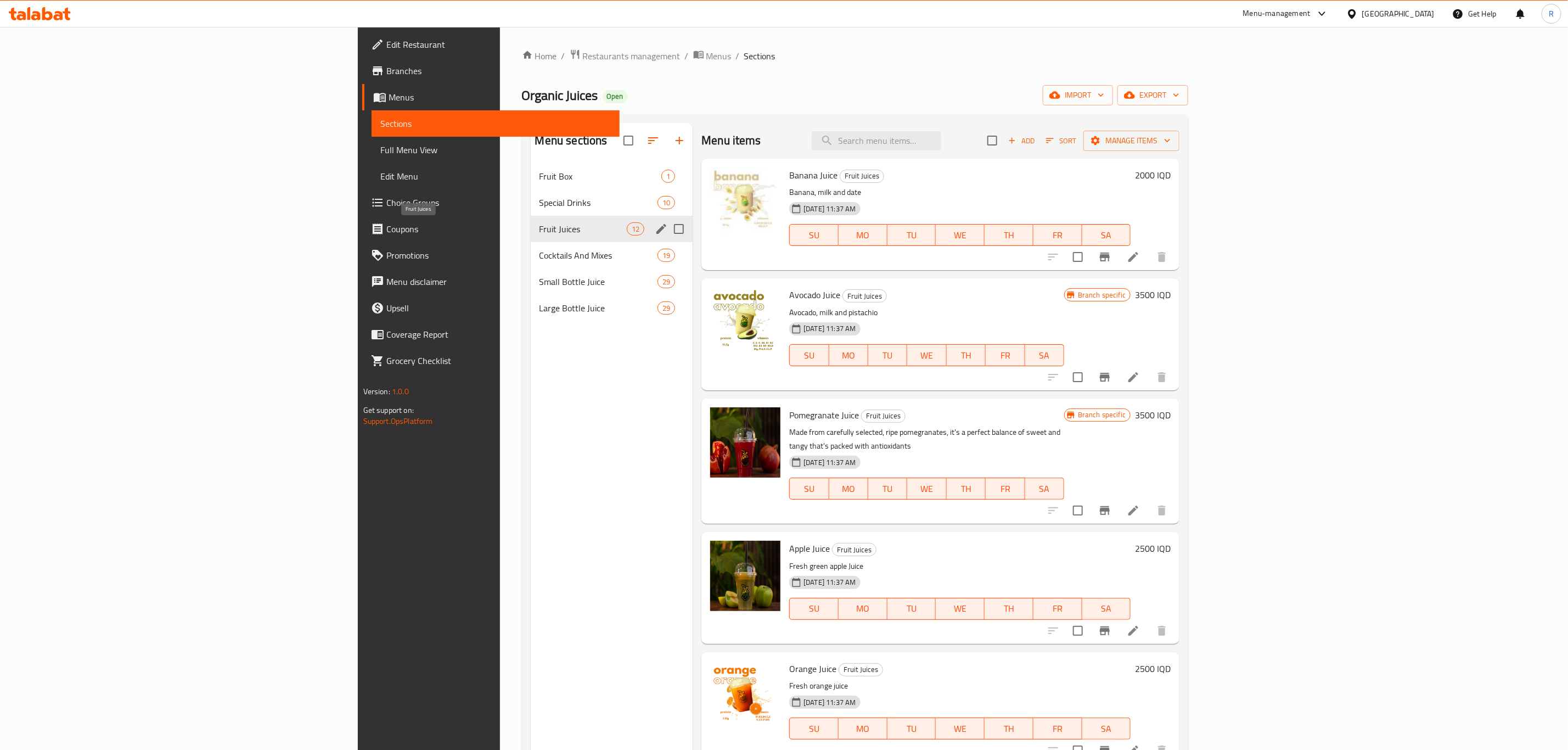
drag, startPoint x: 349, startPoint y: 224, endPoint x: 588, endPoint y: 295, distance: 249.3
click at [539, 224] on span "Fruit Juices" at bounding box center [583, 229] width 87 height 13
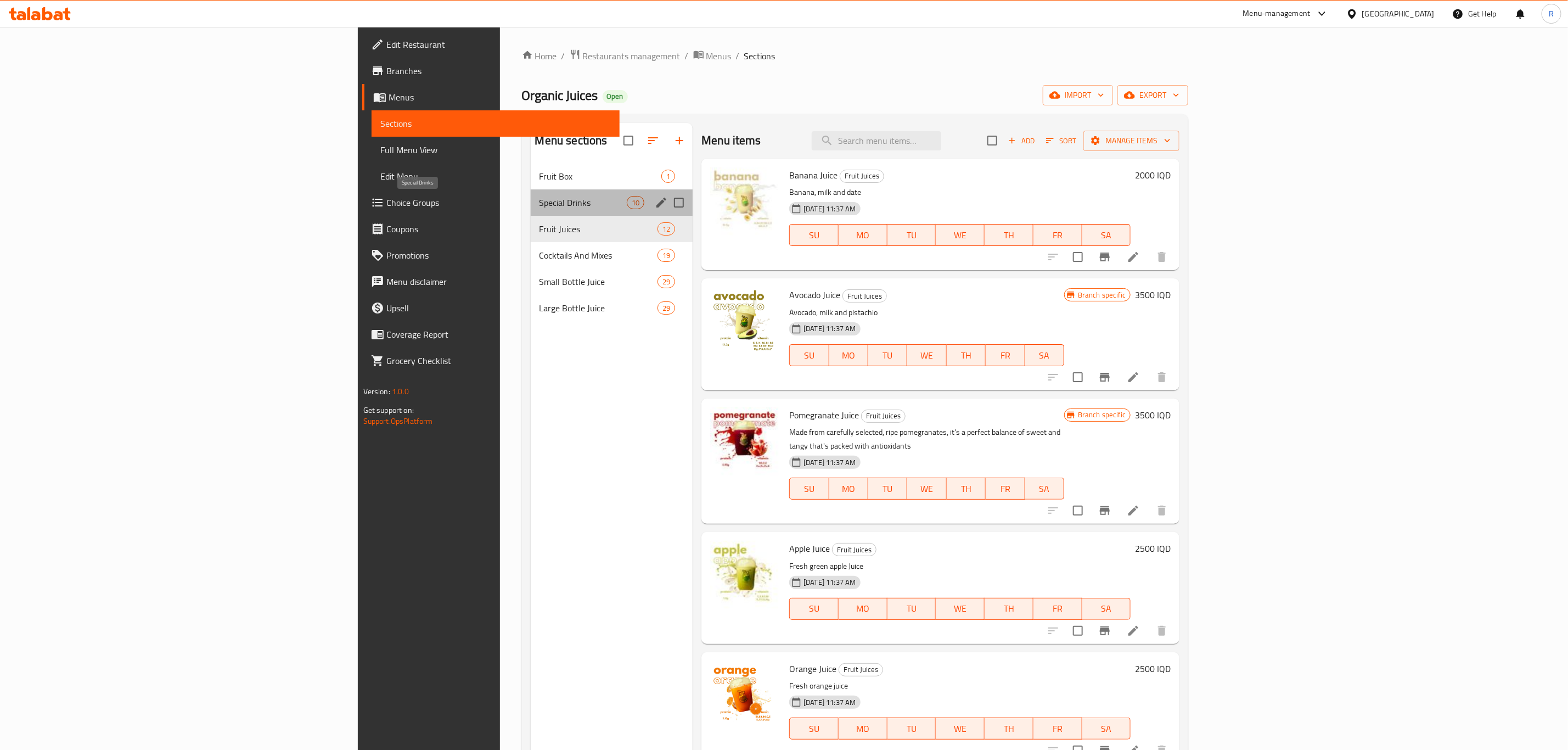
click at [539, 202] on span "Special Drinks" at bounding box center [583, 202] width 87 height 13
